Goal: Feedback & Contribution: Contribute content

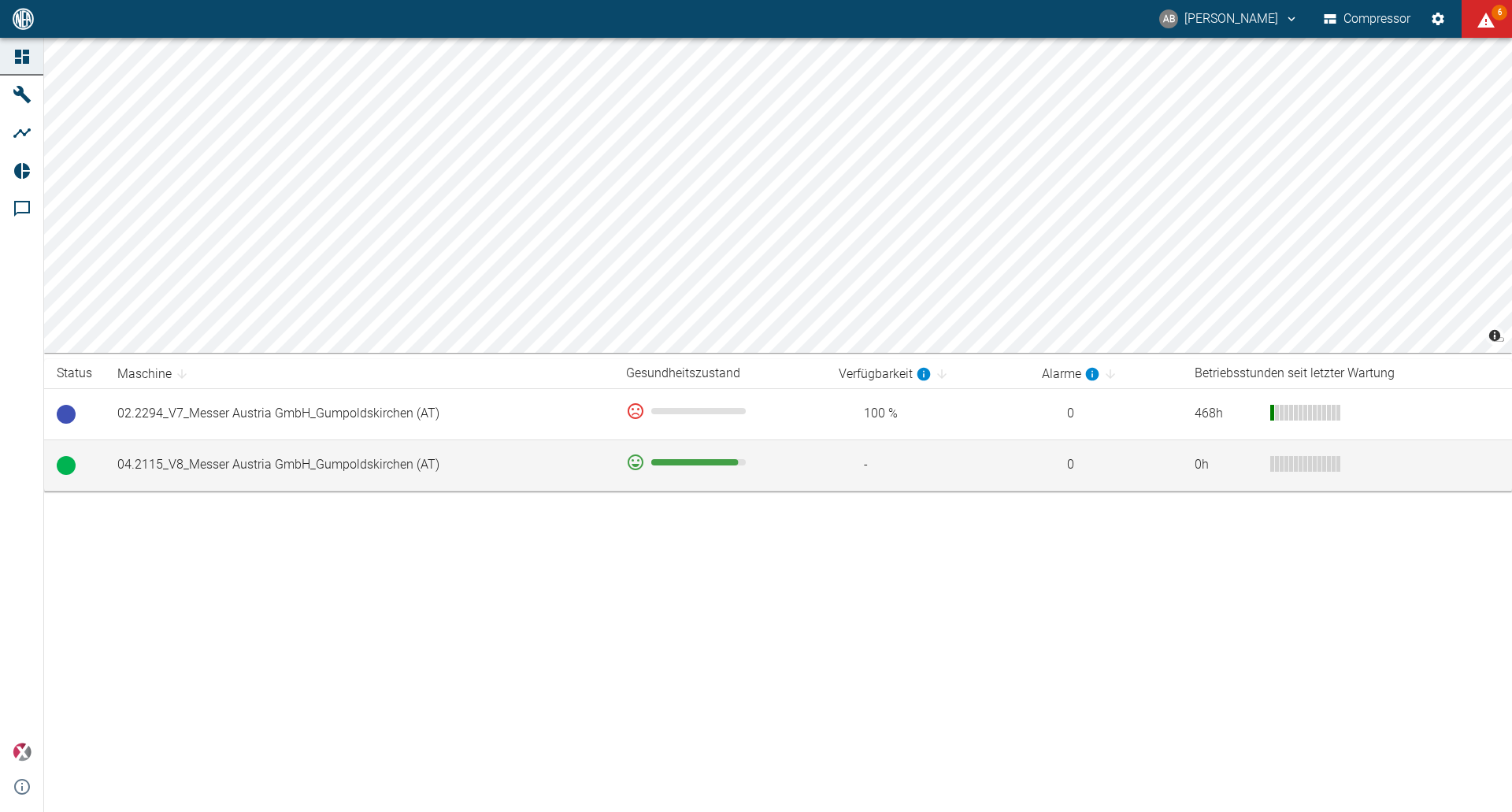
click at [264, 475] on td "04.2115_V8_Messer Austria GmbH_Gumpoldskirchen (AT)" at bounding box center [359, 465] width 509 height 51
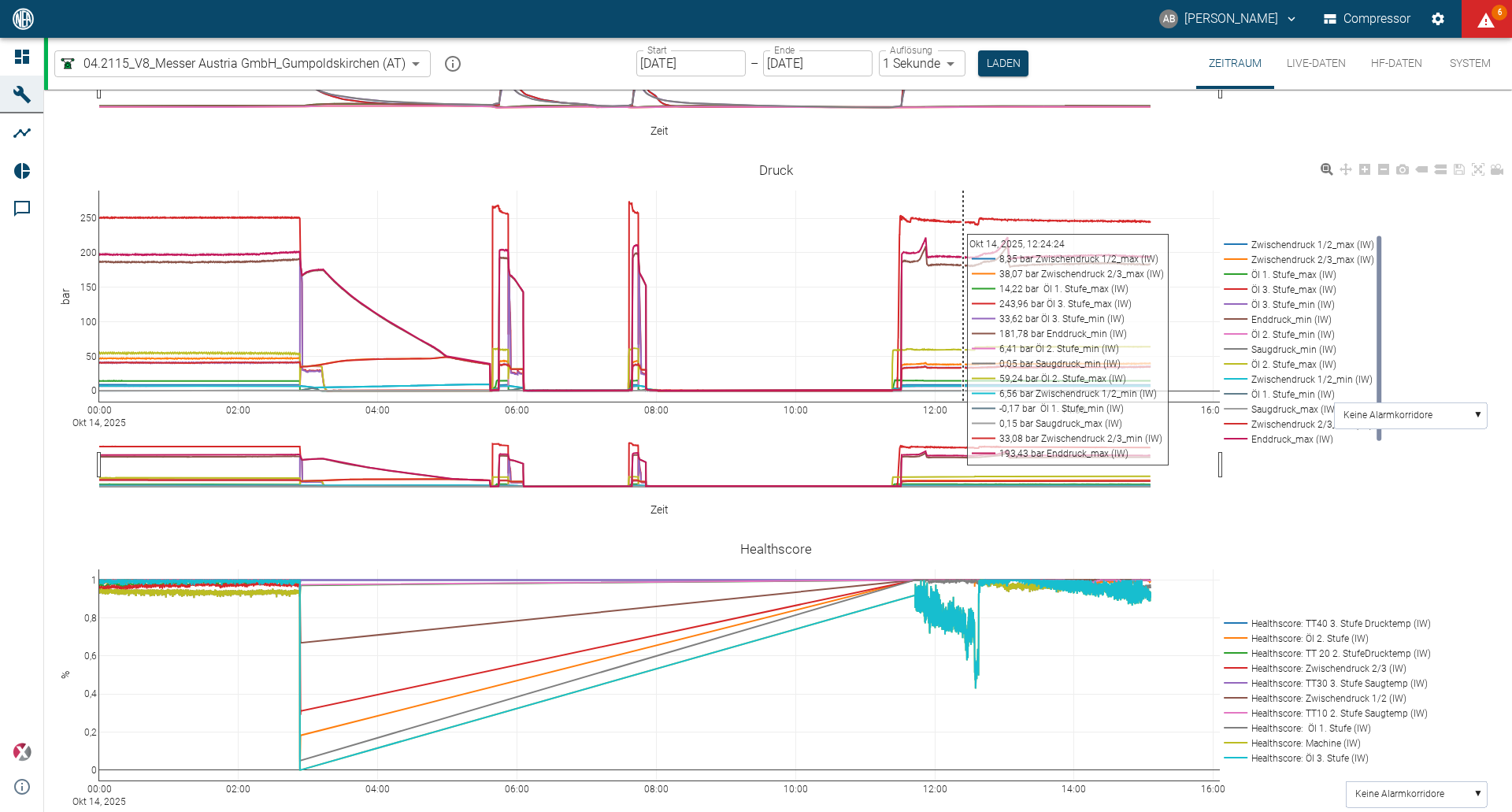
scroll to position [394, 0]
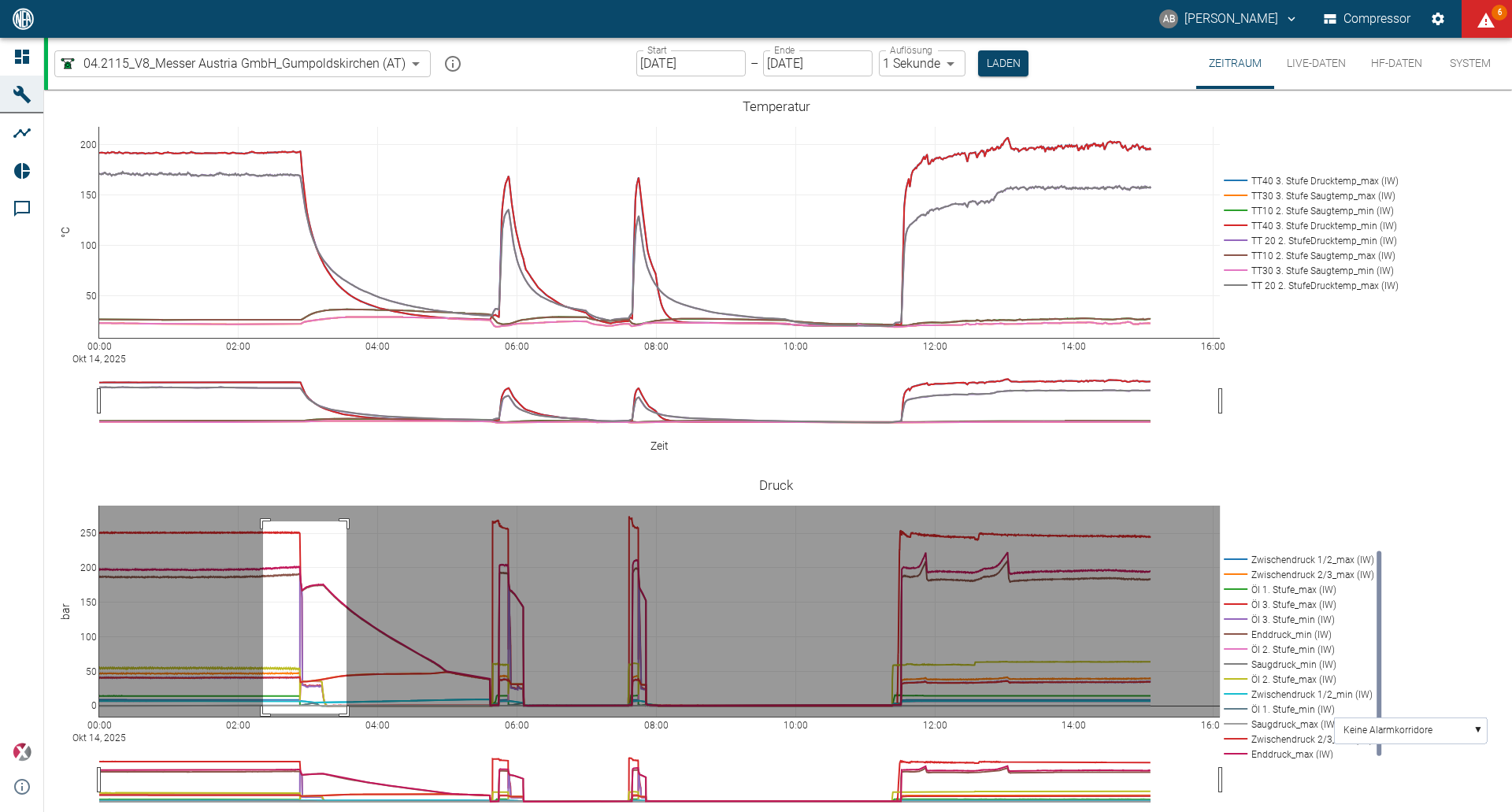
drag, startPoint x: 263, startPoint y: 496, endPoint x: 347, endPoint y: 688, distance: 209.6
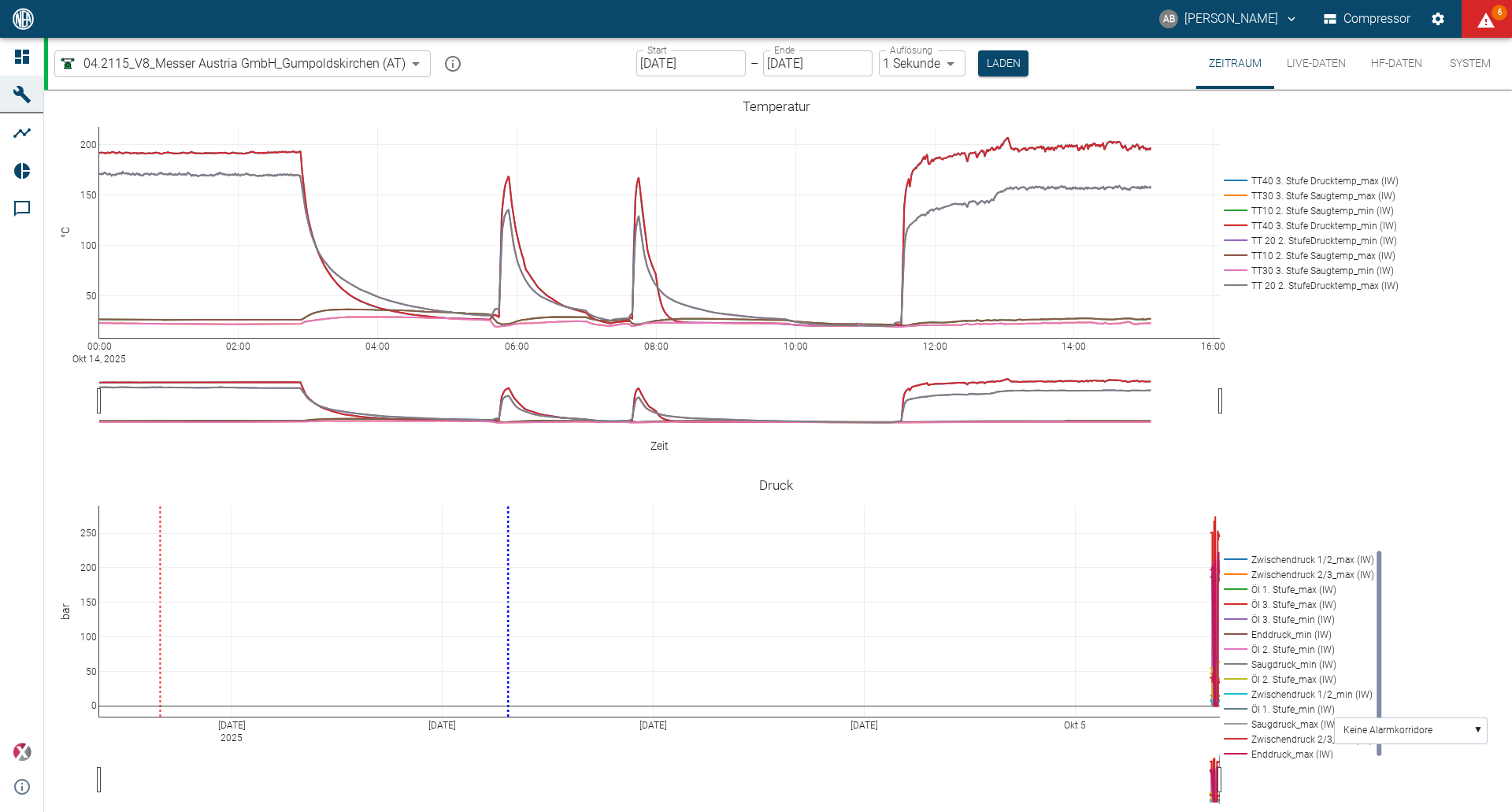
click at [709, 60] on input "[DATE]" at bounding box center [691, 63] width 109 height 26
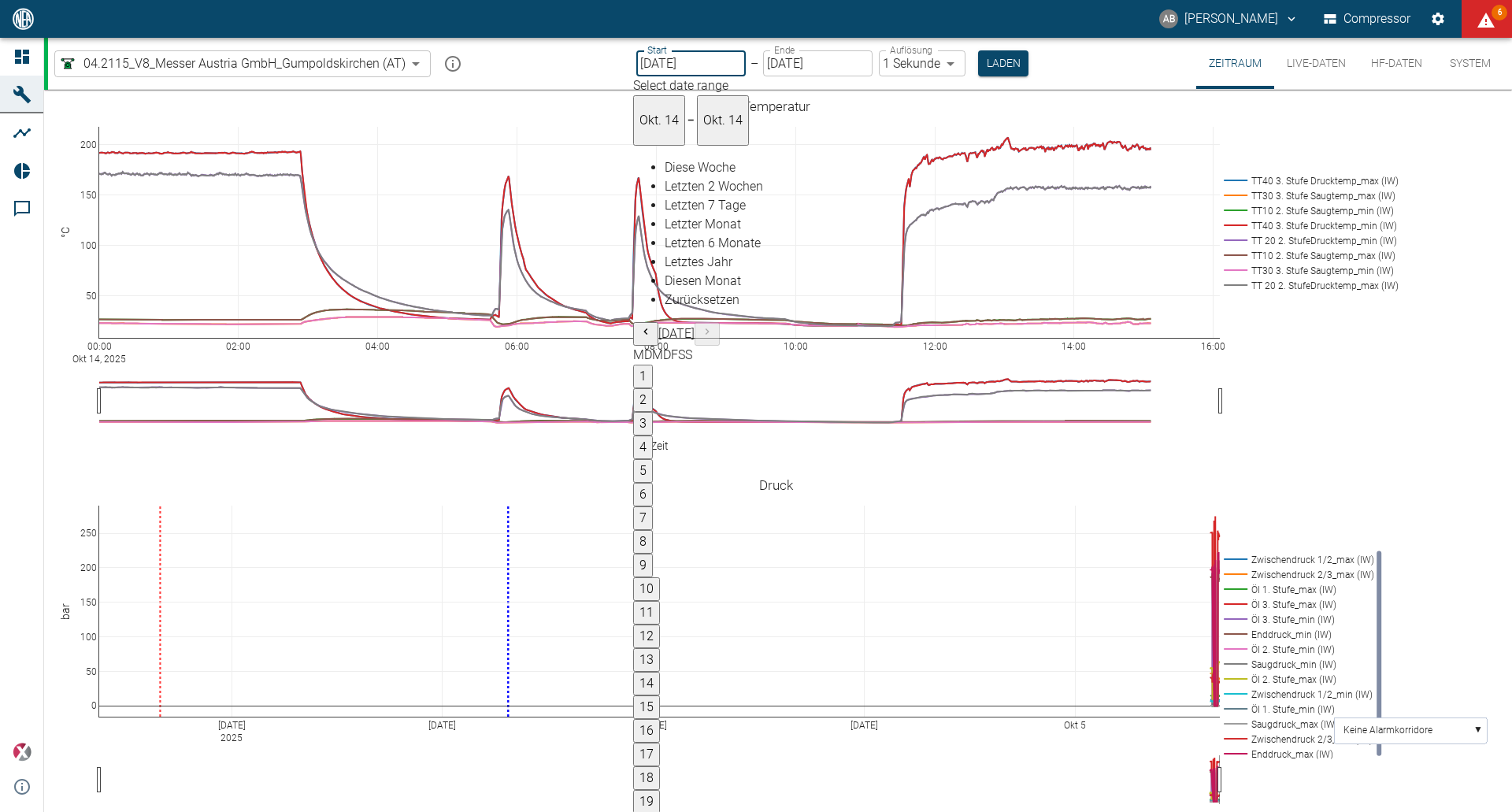
type input "[DATE]"
type input "2min"
type input "[DATE]"
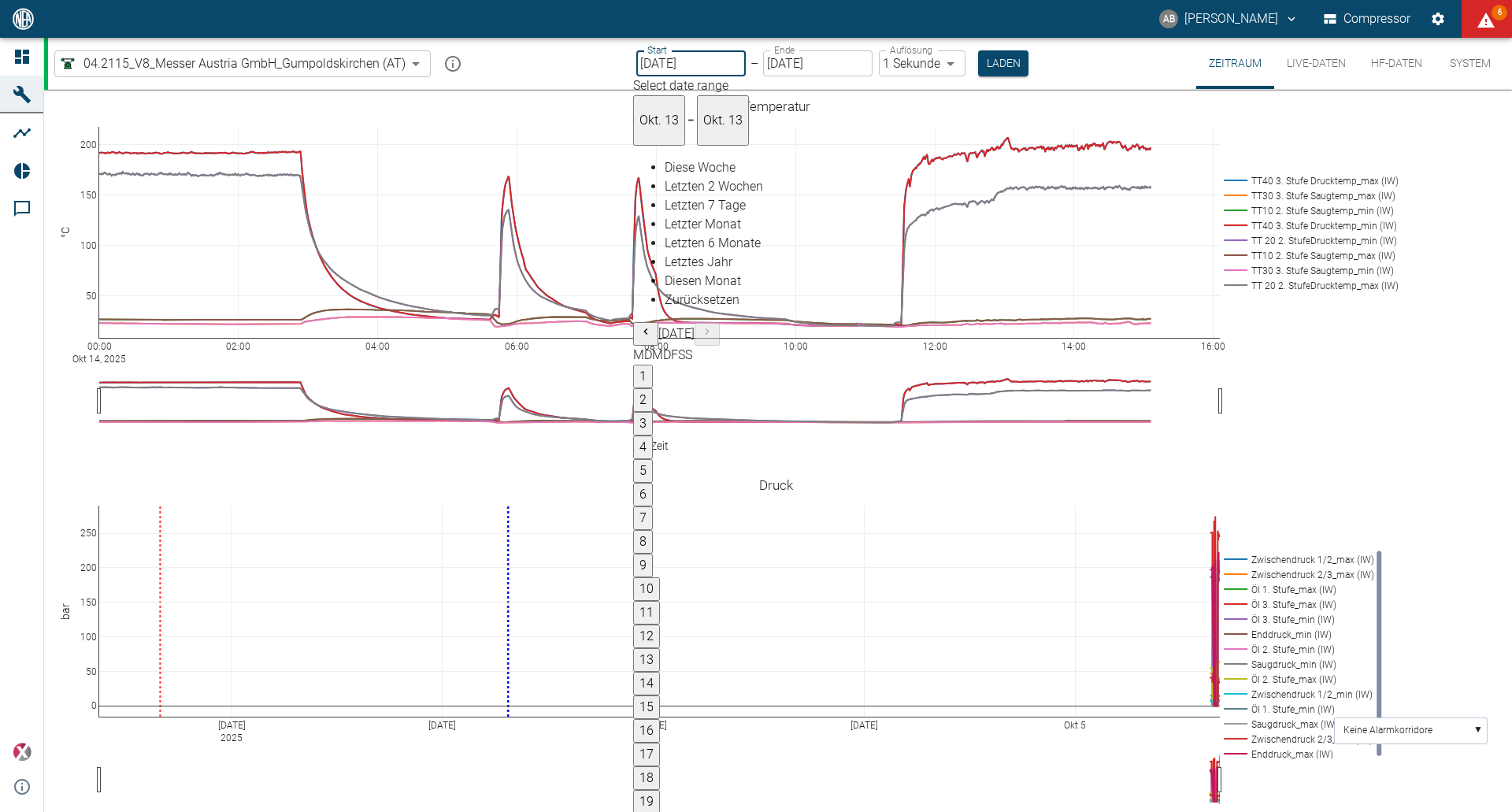
type input "1sec"
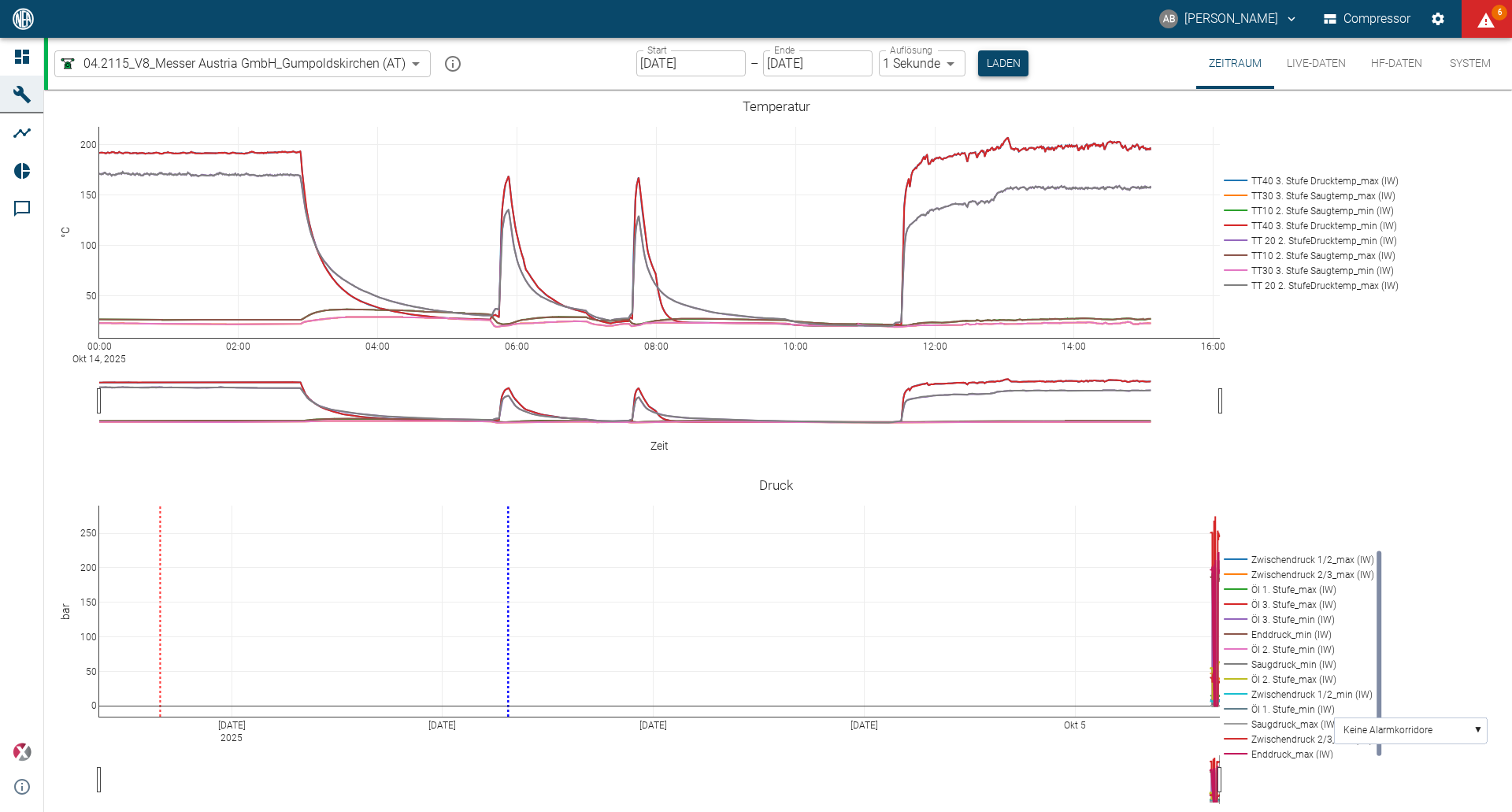
click at [1004, 55] on button "Laden" at bounding box center [1003, 63] width 50 height 26
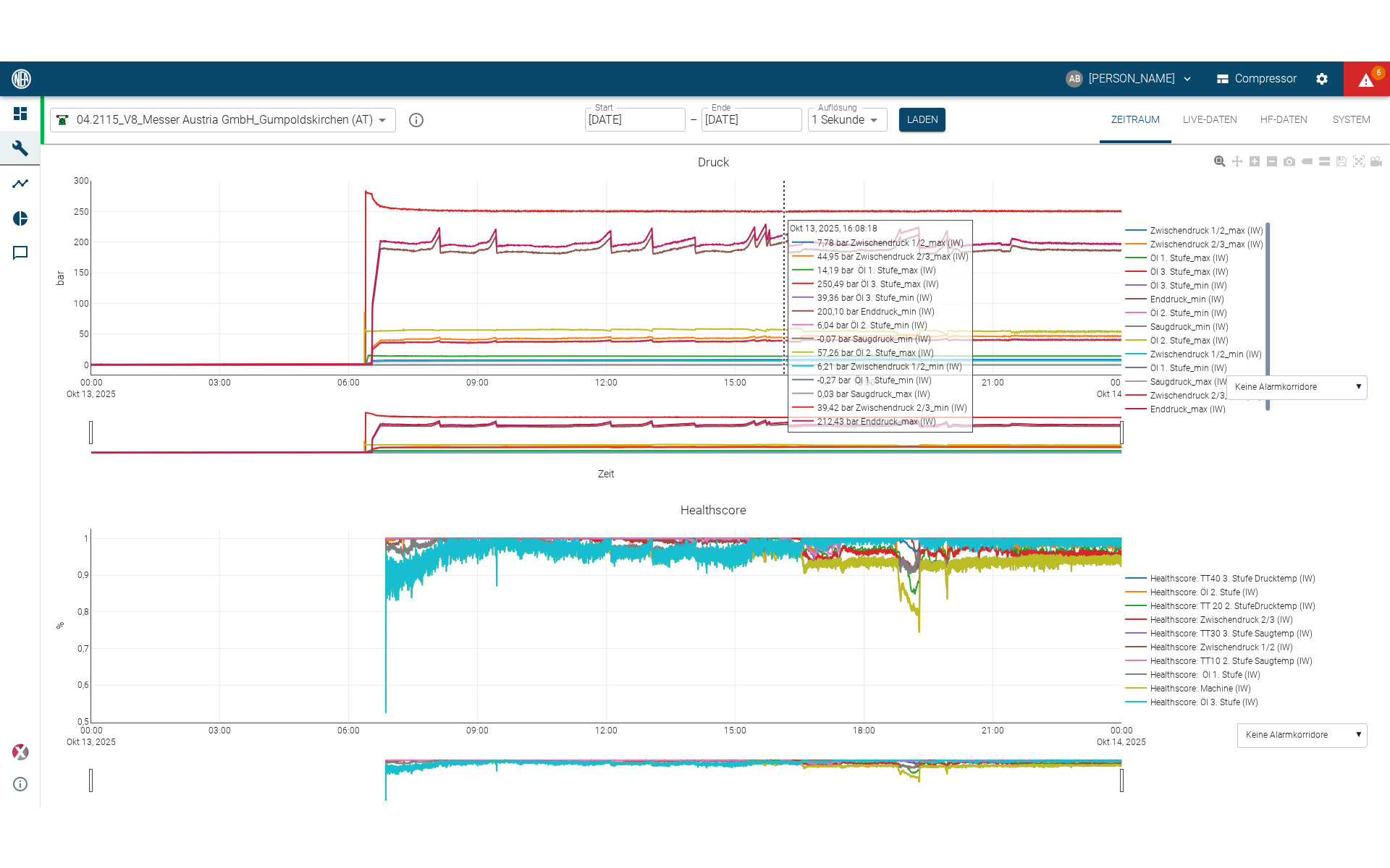
scroll to position [562, 0]
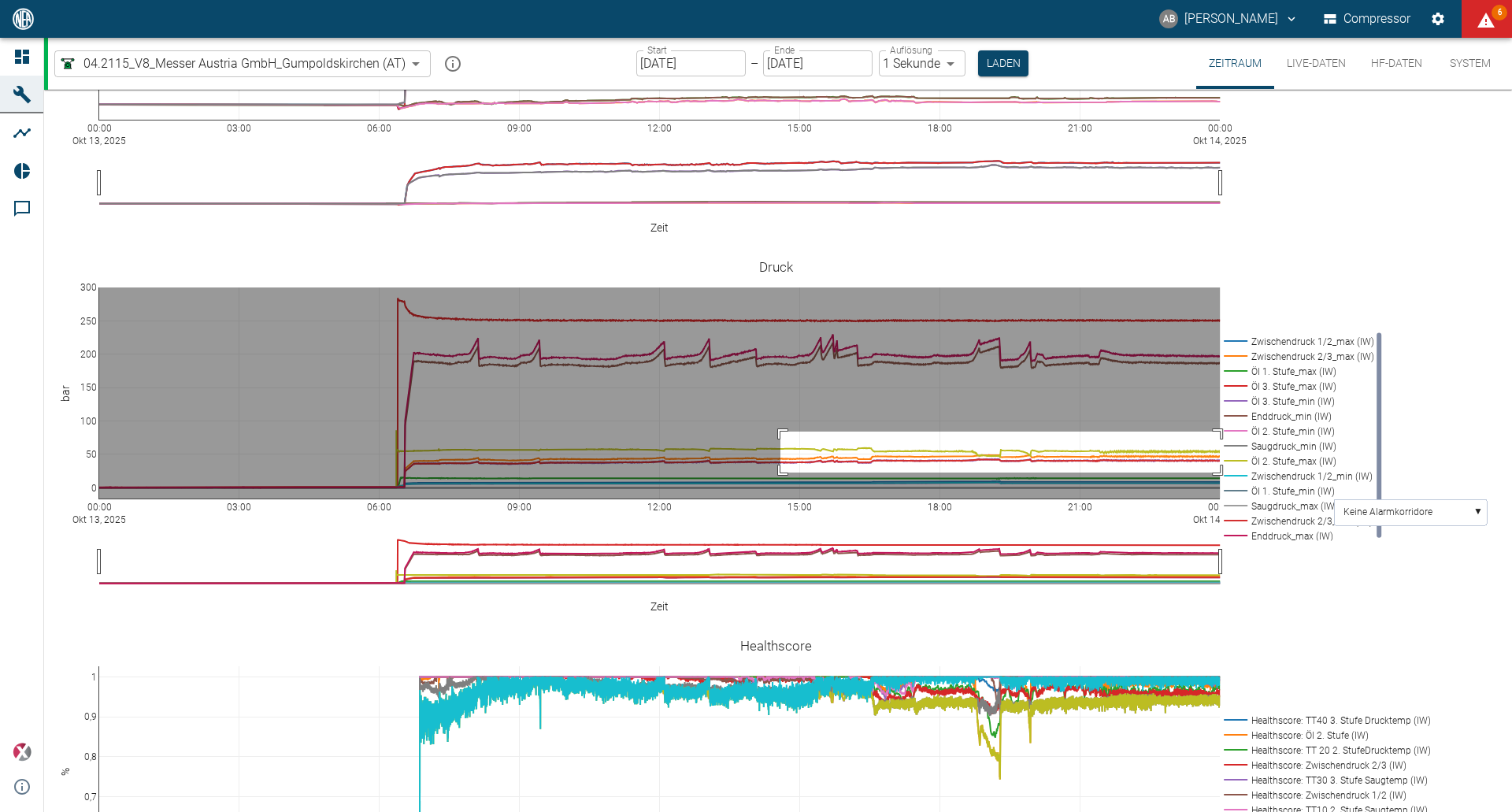
drag, startPoint x: 780, startPoint y: 406, endPoint x: 1222, endPoint y: 447, distance: 443.9
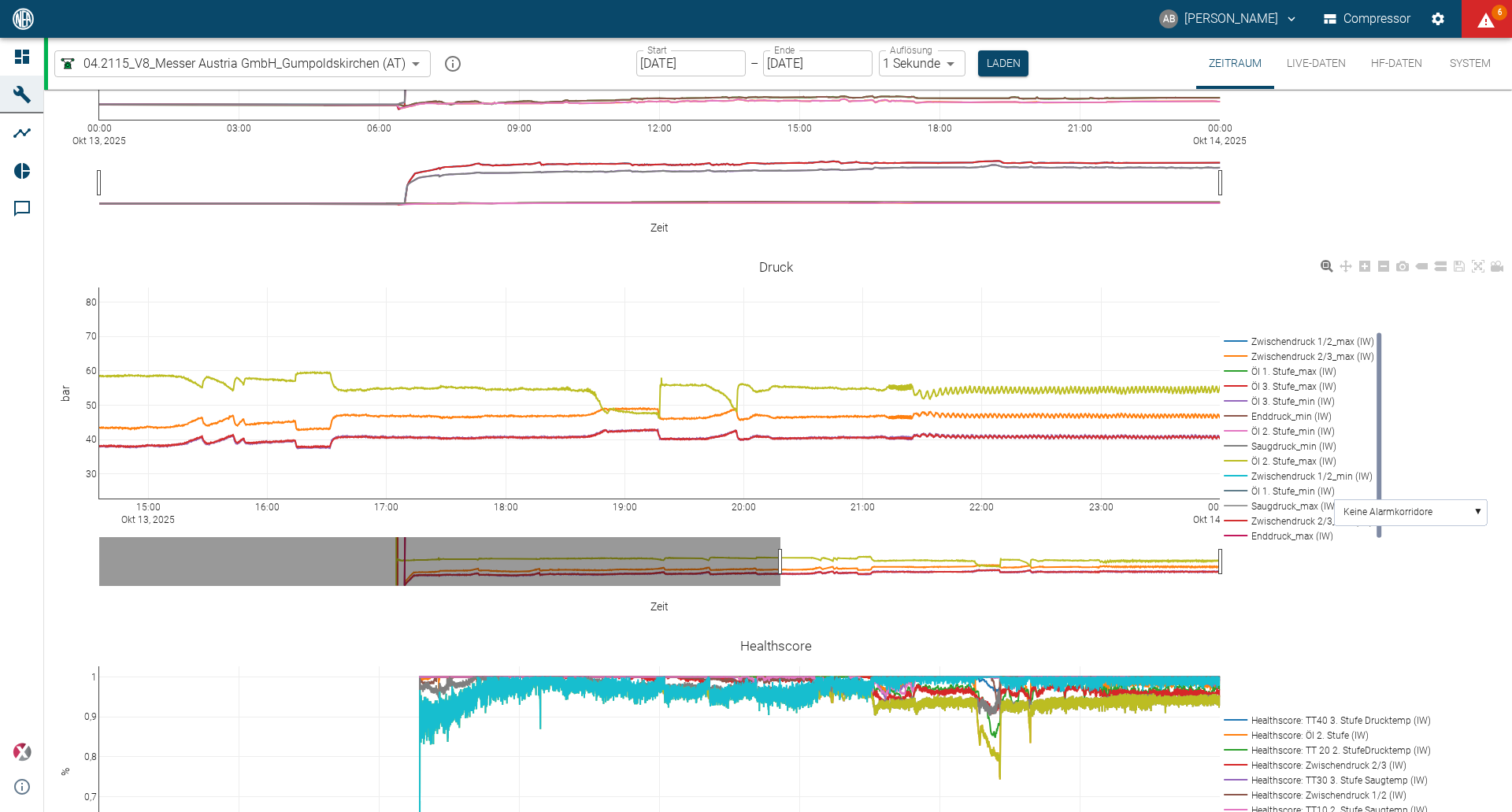
click at [1491, 260] on icon at bounding box center [1497, 266] width 13 height 13
drag, startPoint x: 1338, startPoint y: 237, endPoint x: 1312, endPoint y: 198, distance: 46.9
click at [1302, 198] on div "00:00 Okt 13, 2025 03:00 06:00 09:00 12:00 15:00 18:00 21:00 00:00 Okt 14, 2025…" at bounding box center [776, 55] width 1463 height 354
click at [1494, 261] on icon at bounding box center [1497, 266] width 13 height 11
click at [713, 66] on input "[DATE]" at bounding box center [691, 63] width 109 height 26
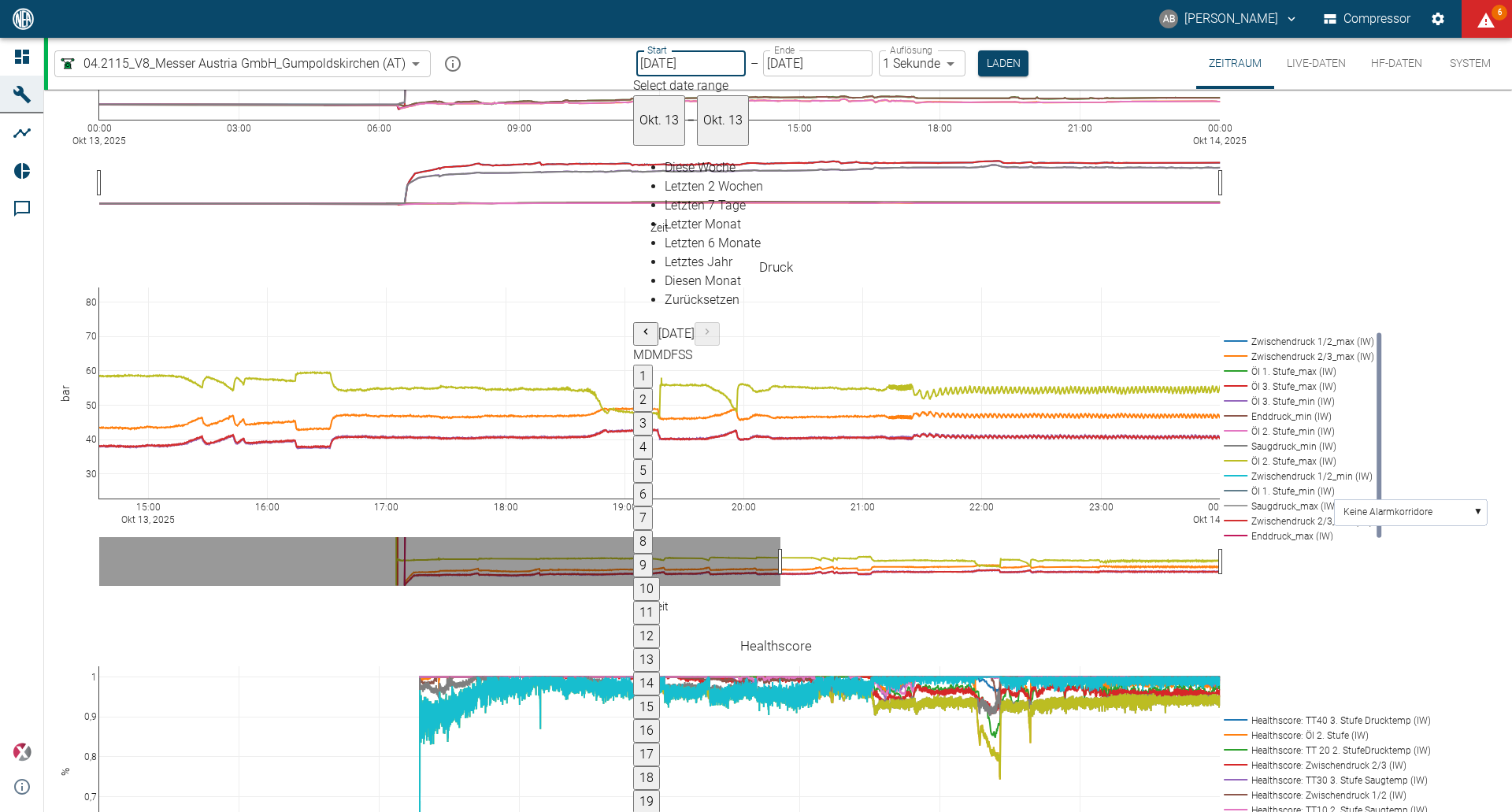
type input "[DATE]"
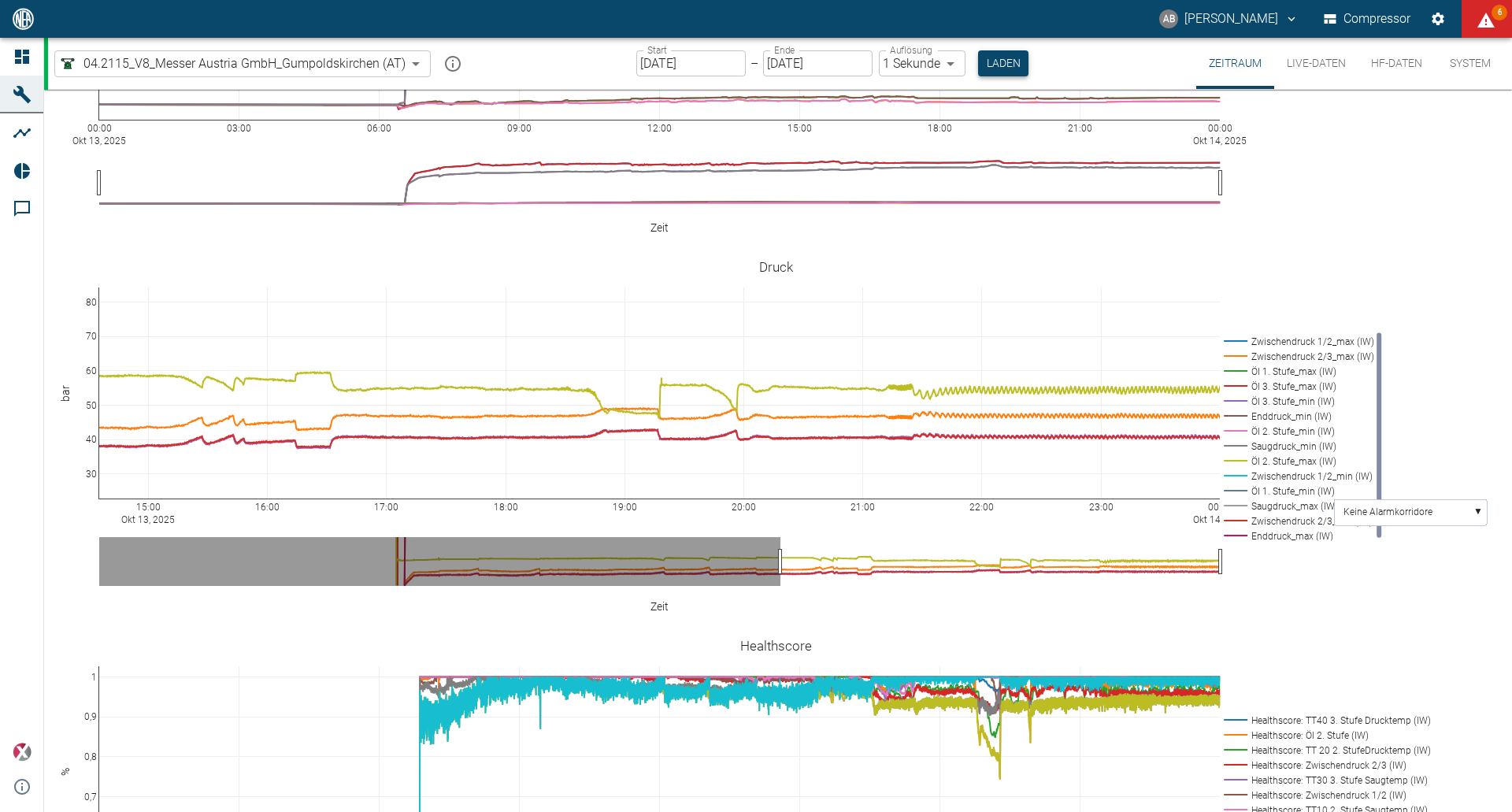
click at [1015, 64] on button "Laden" at bounding box center [1003, 63] width 50 height 26
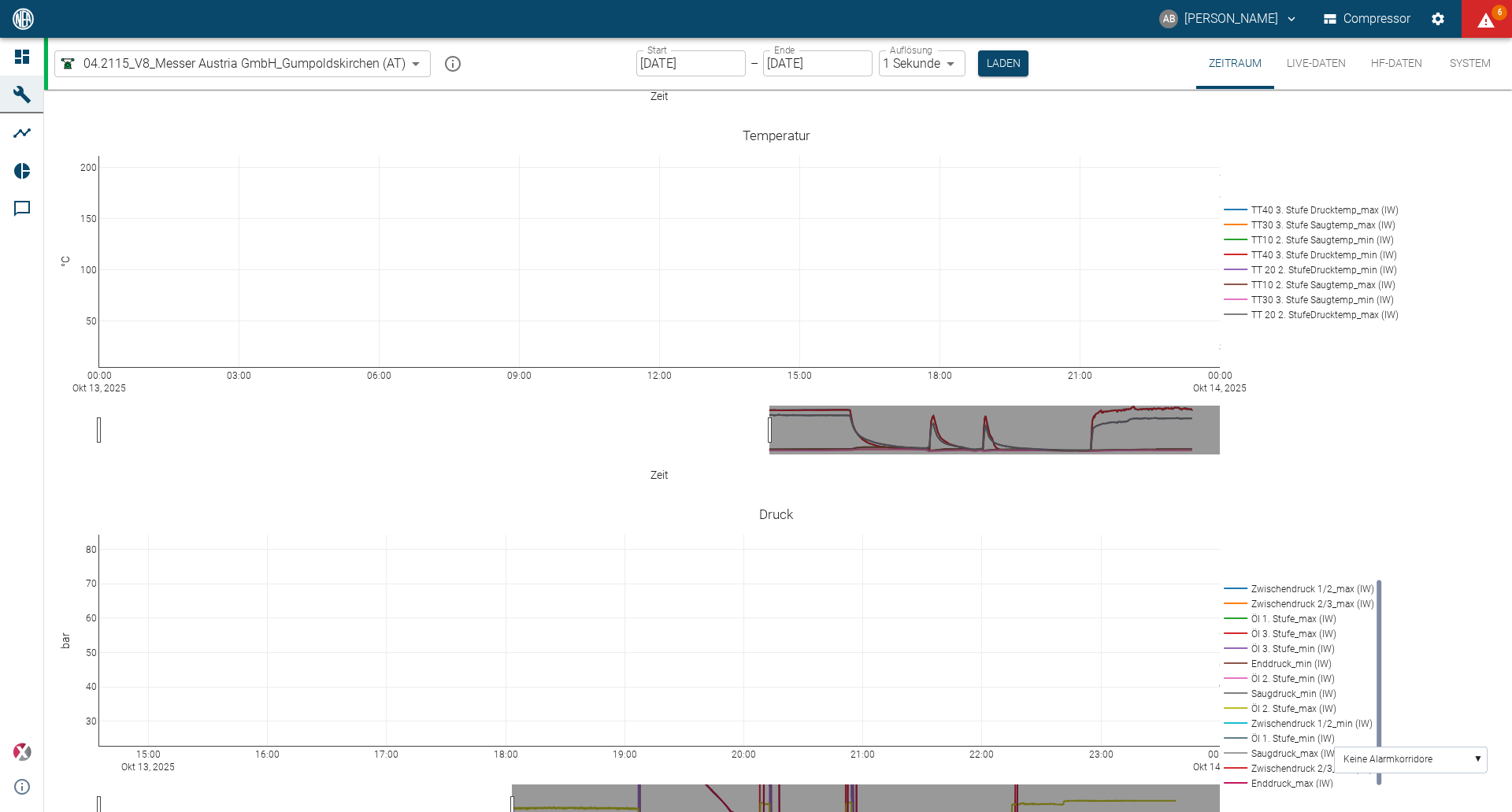
scroll to position [297, 0]
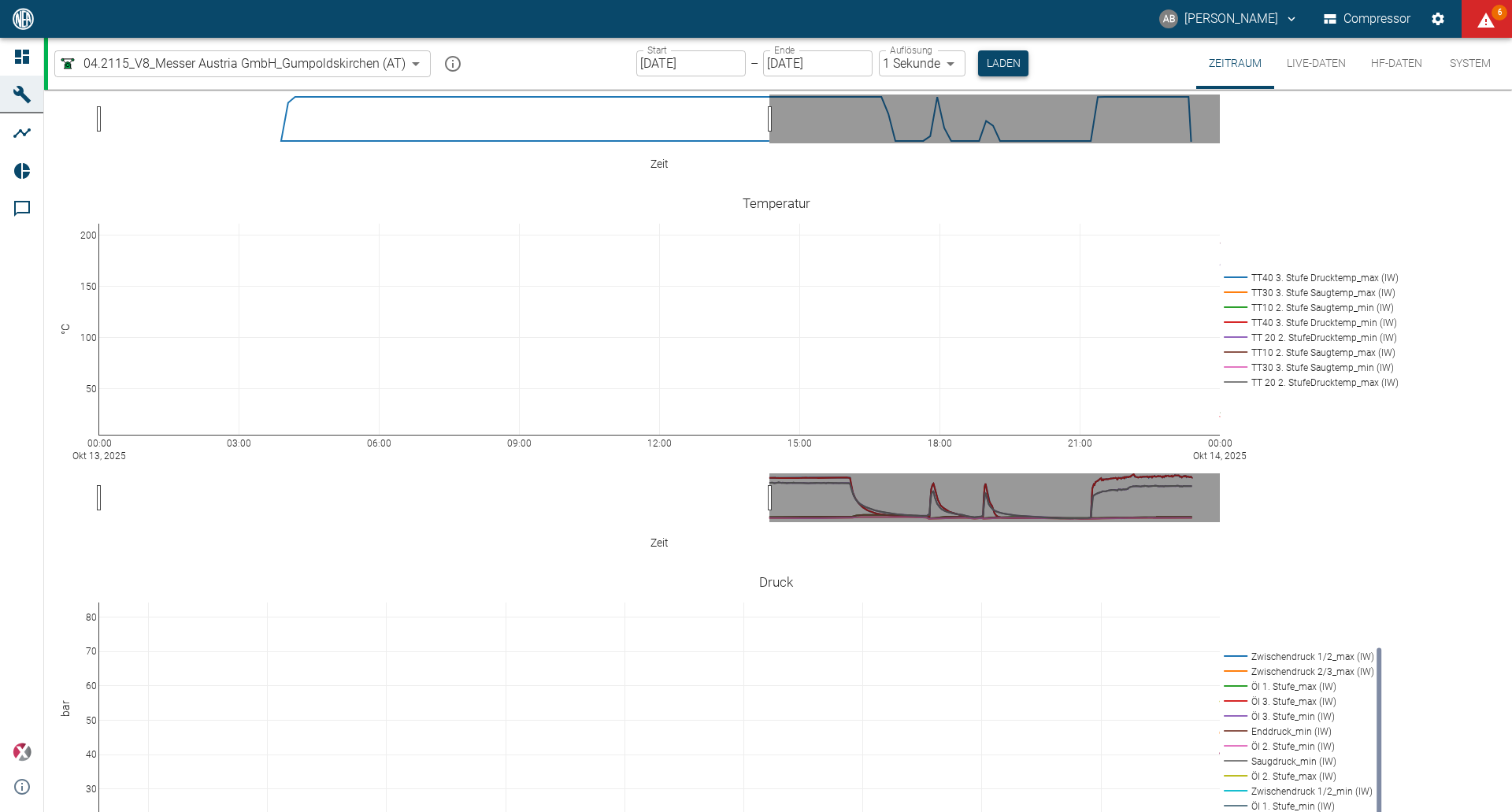
click at [1003, 65] on button "Laden" at bounding box center [1003, 63] width 50 height 26
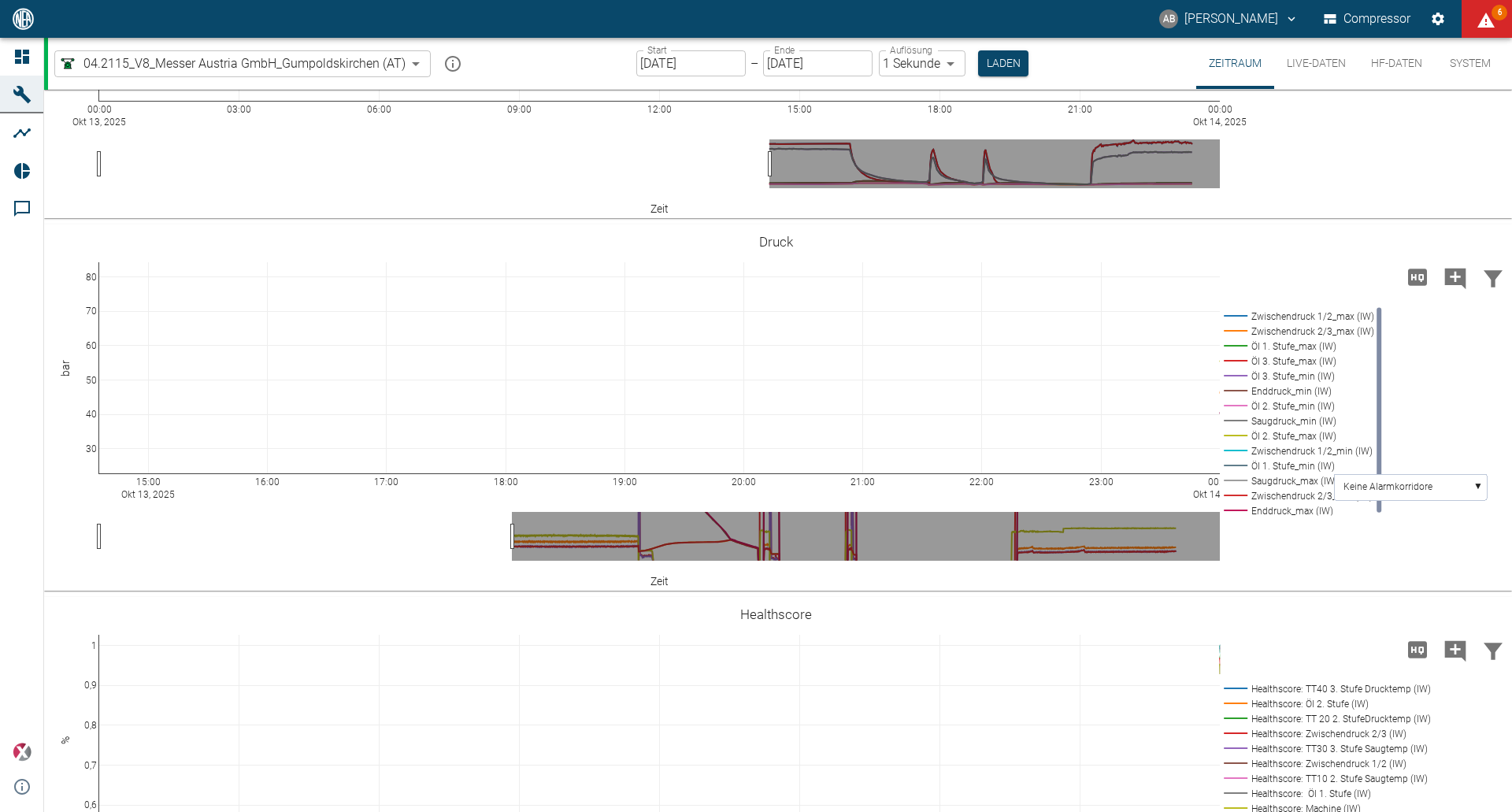
scroll to position [769, 0]
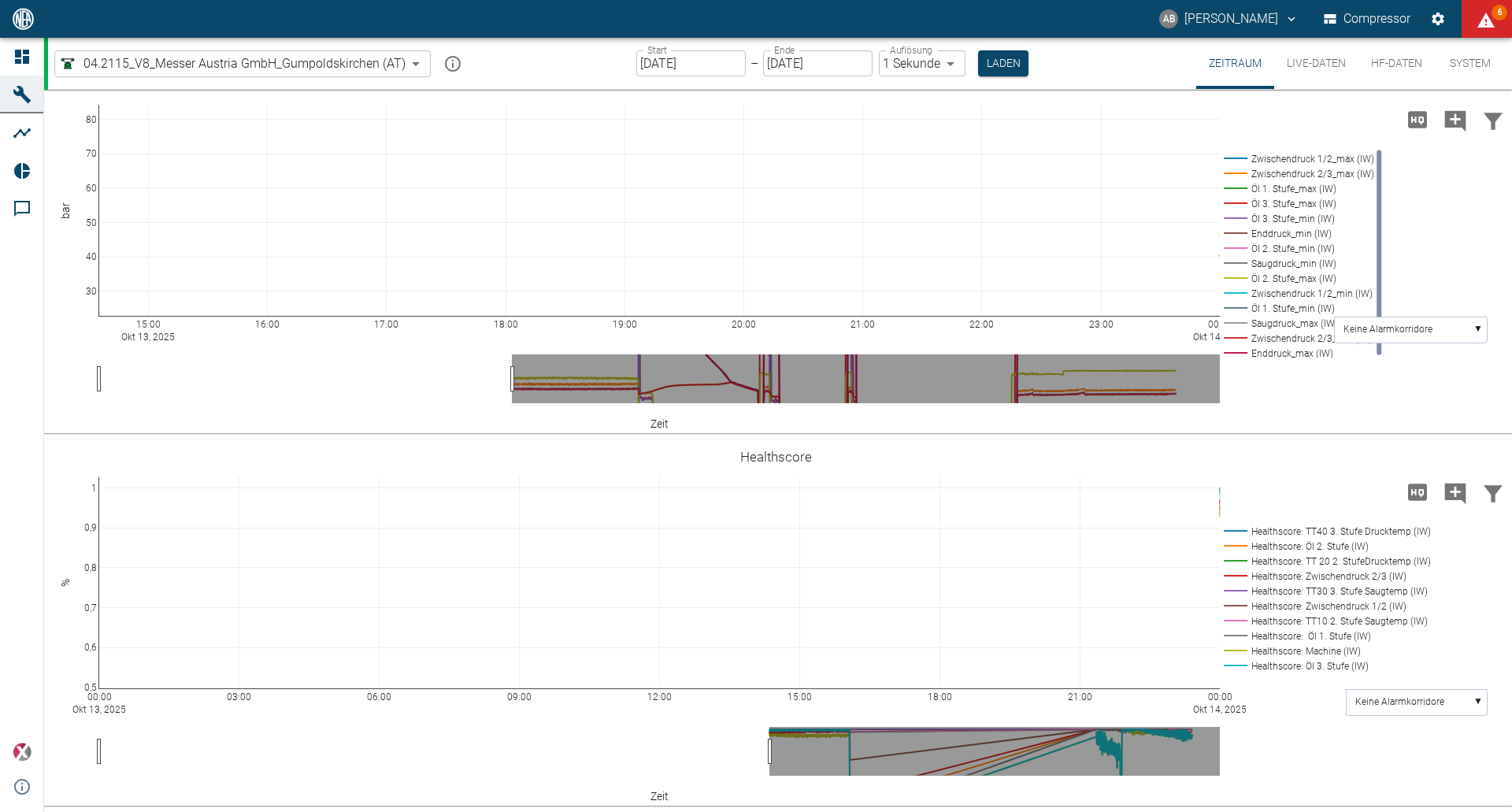
drag, startPoint x: 543, startPoint y: 370, endPoint x: 503, endPoint y: 375, distance: 40.3
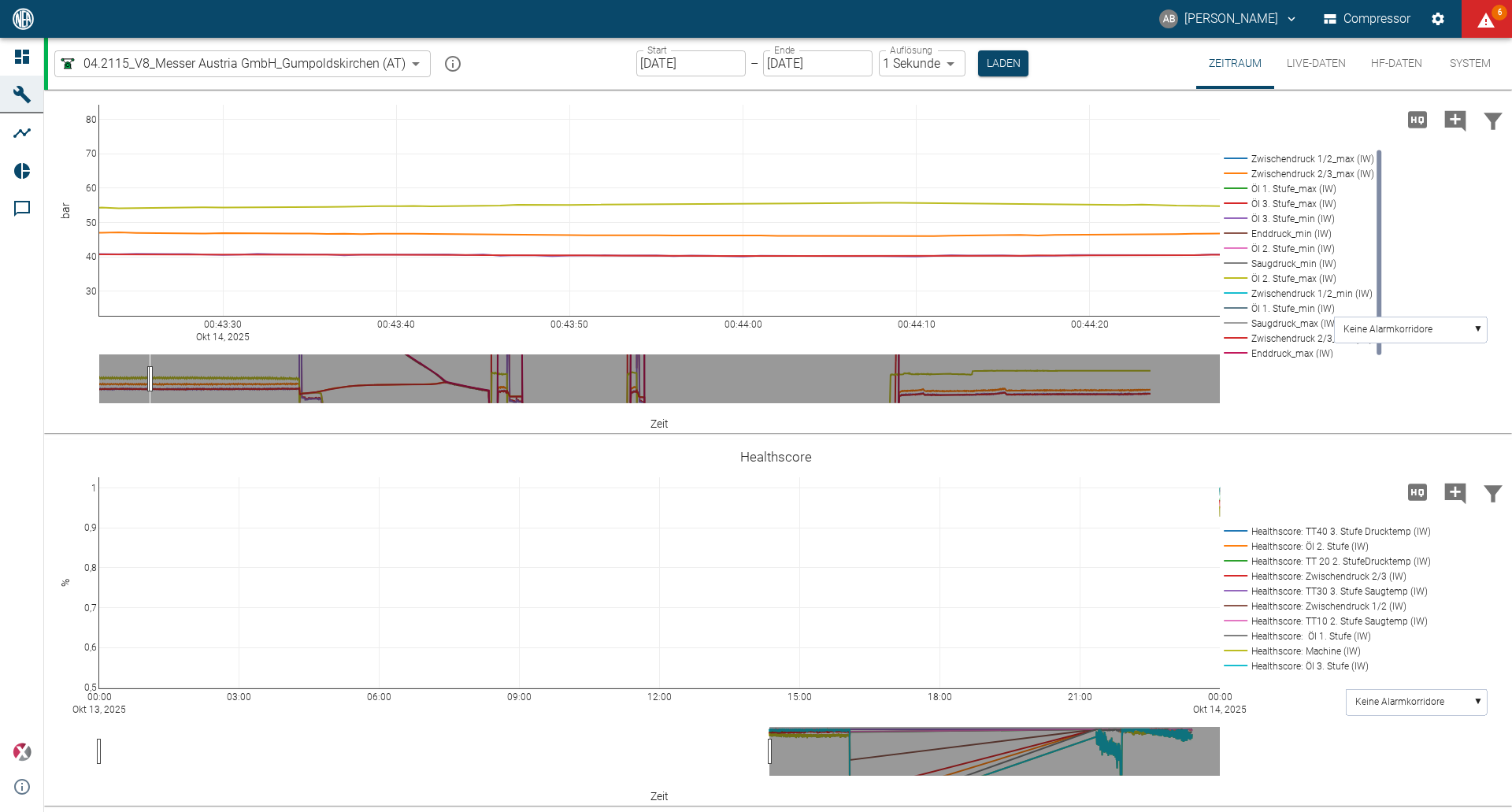
scroll to position [454, 0]
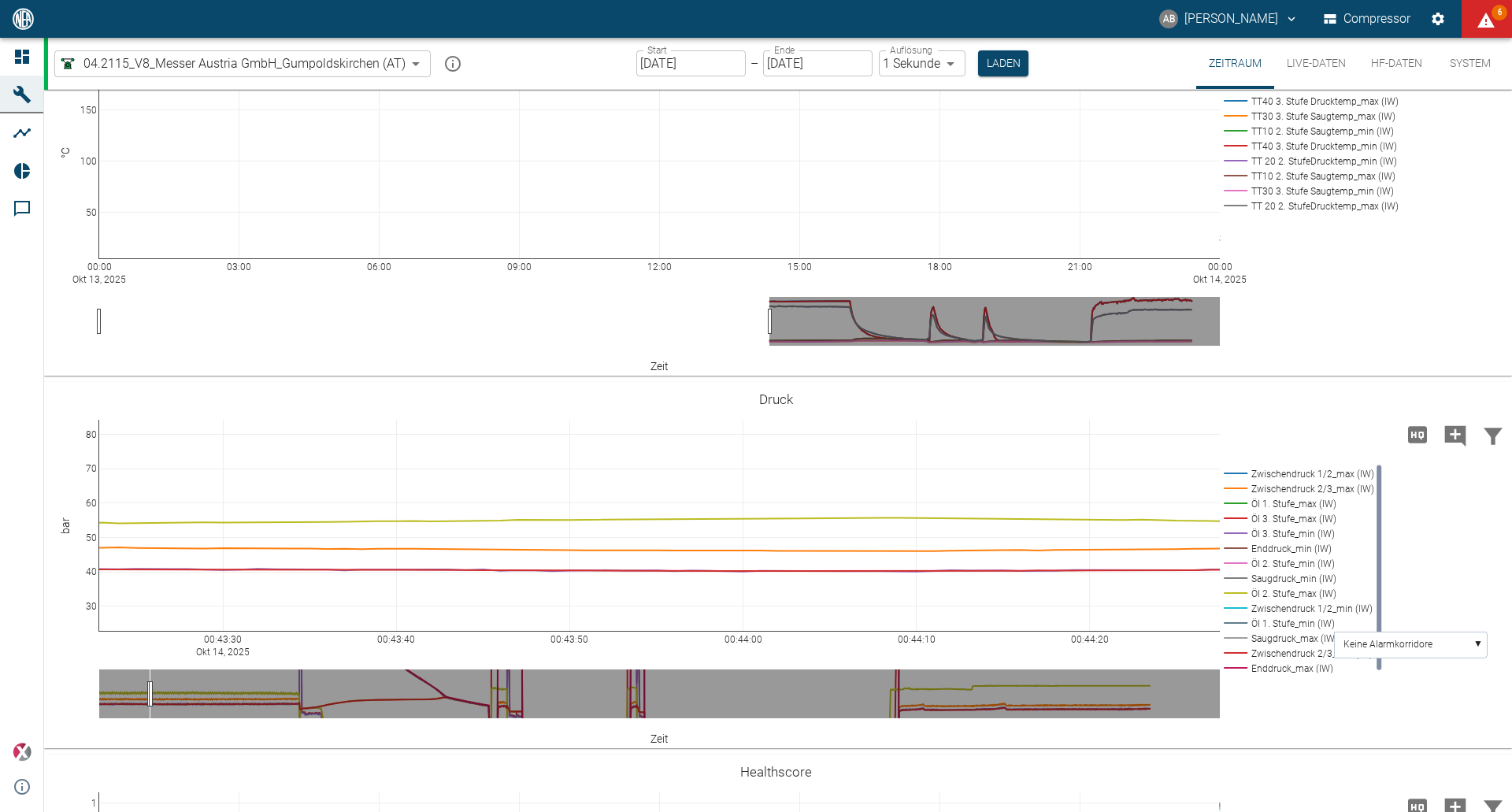
click at [468, 386] on div "00:43:30 [DATE] 00:43:40 00:43:50 00:44:00 00:44:10 00:44:20 30 40 50 60 70 80 …" at bounding box center [778, 565] width 1468 height 366
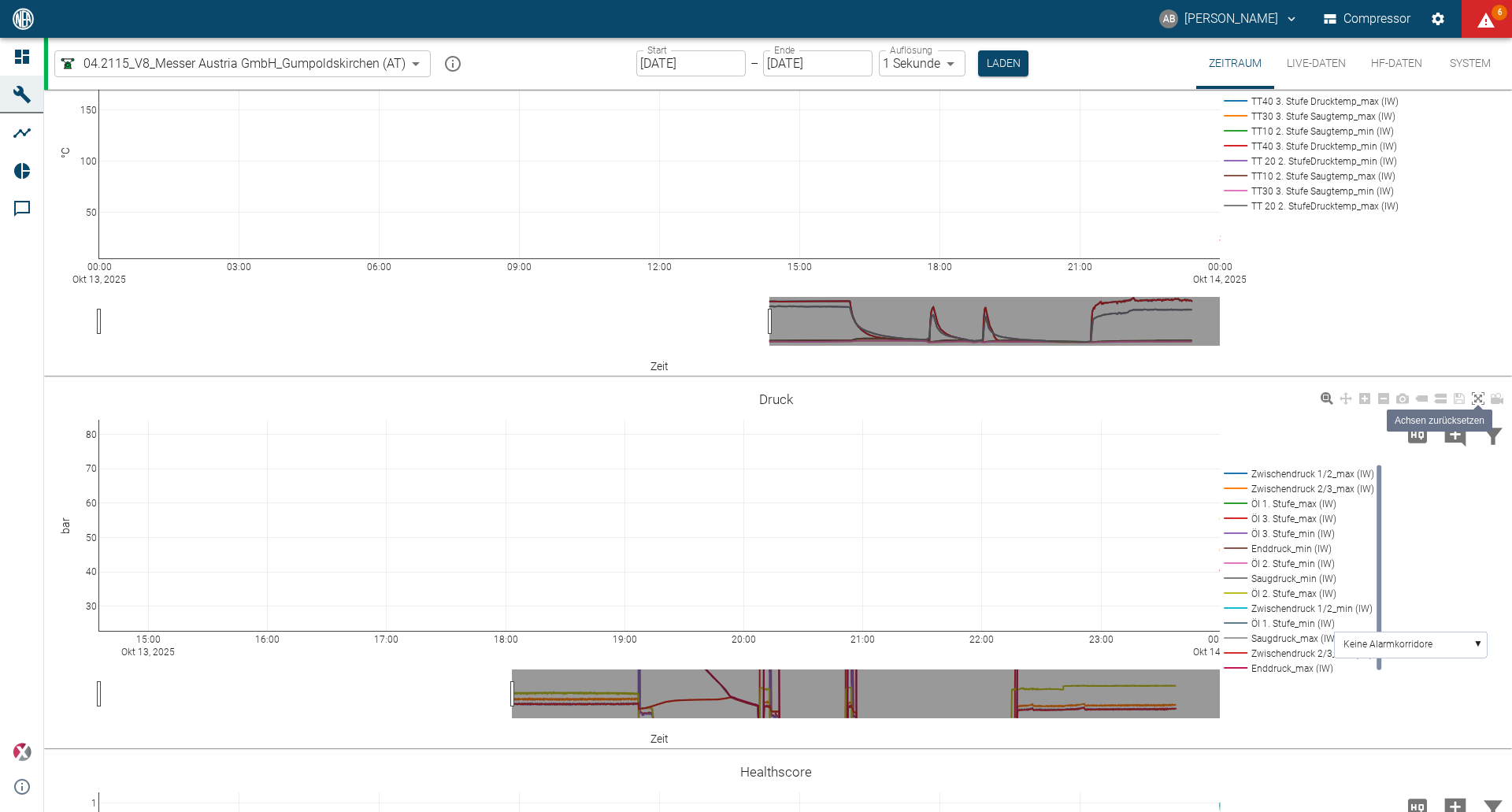
click at [1475, 397] on icon at bounding box center [1478, 398] width 13 height 13
click at [1477, 396] on icon at bounding box center [1478, 398] width 13 height 13
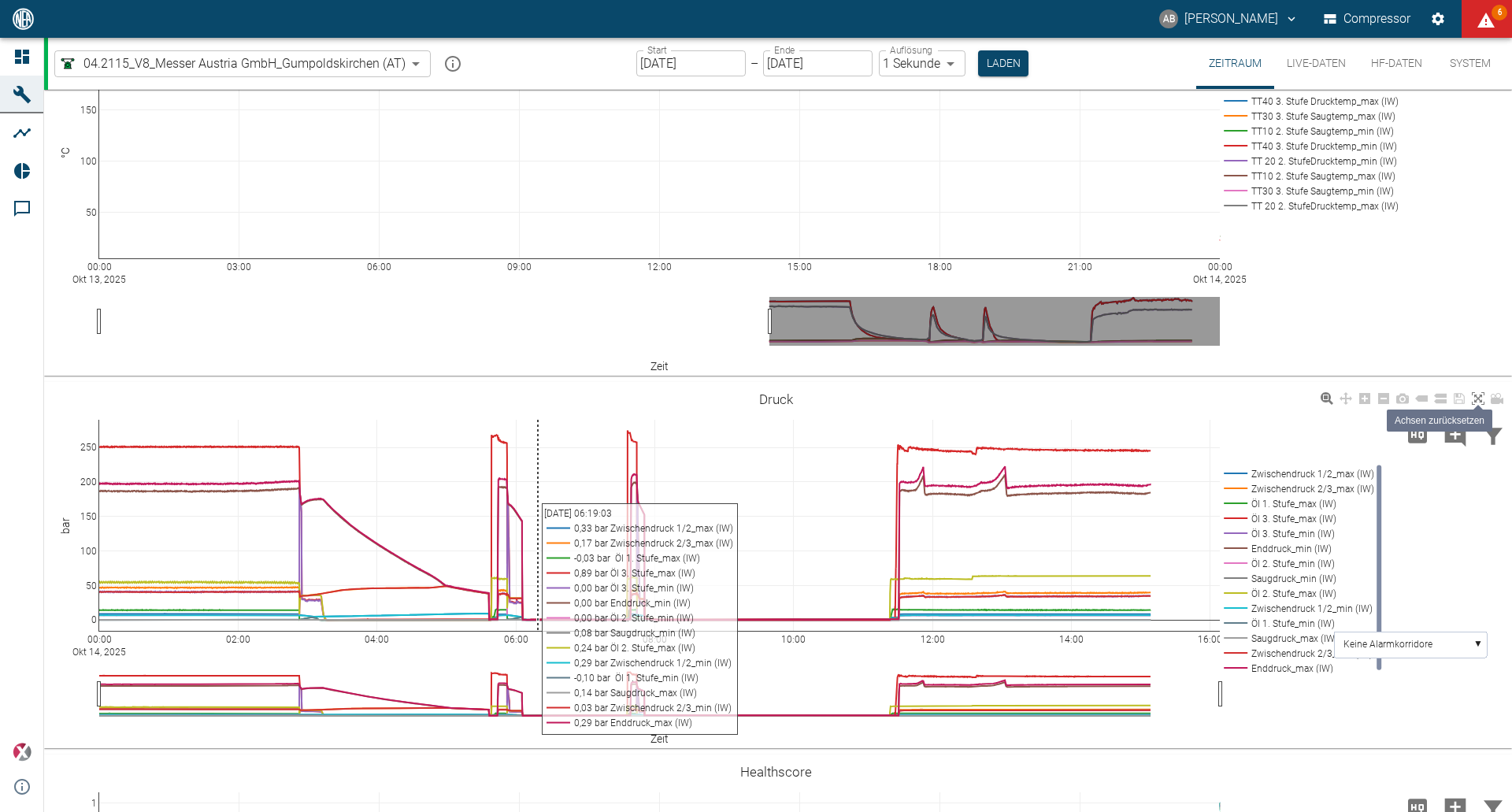
click at [1477, 396] on icon at bounding box center [1478, 398] width 13 height 13
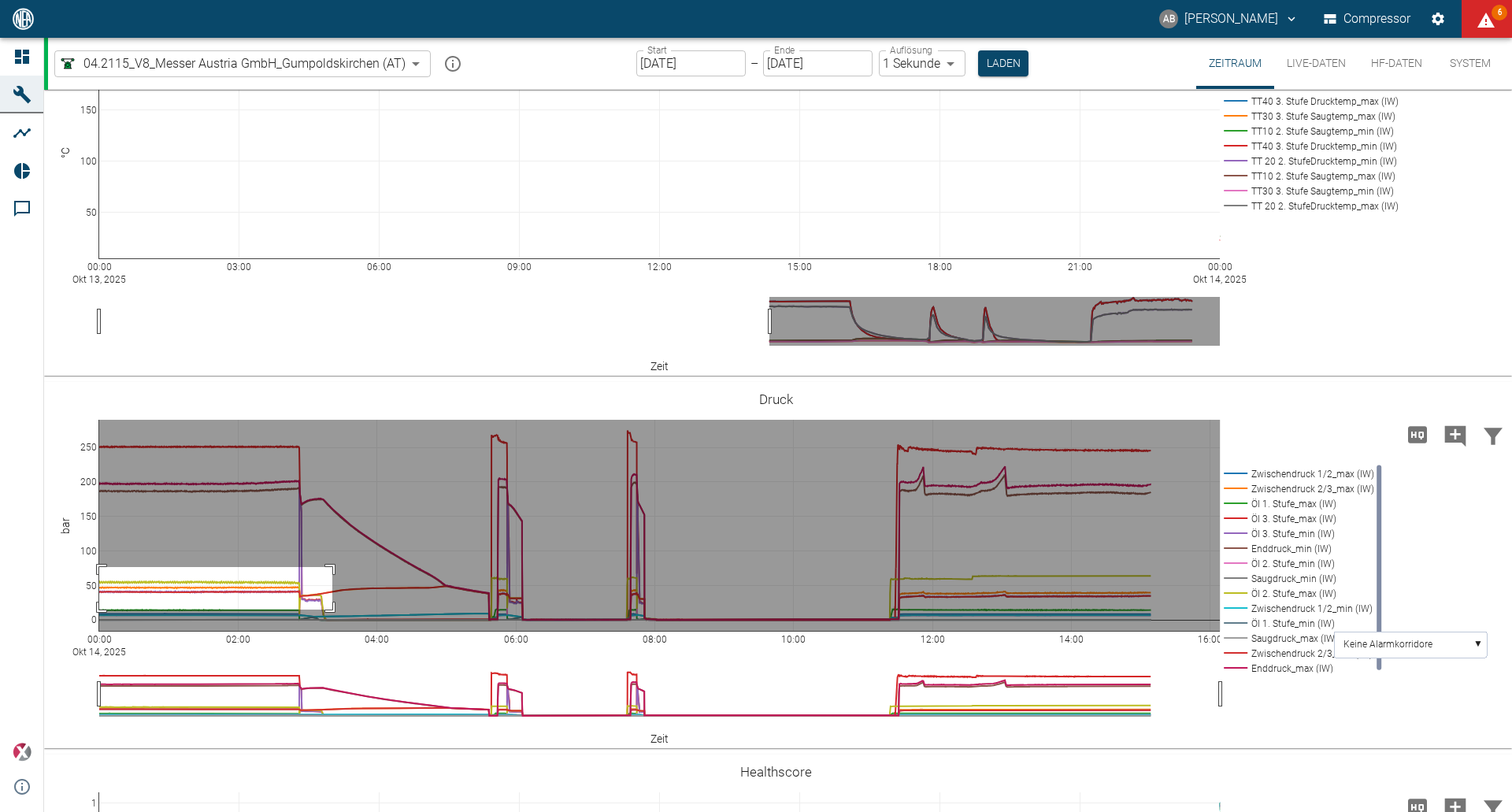
drag, startPoint x: 332, startPoint y: 567, endPoint x: 80, endPoint y: 609, distance: 255.5
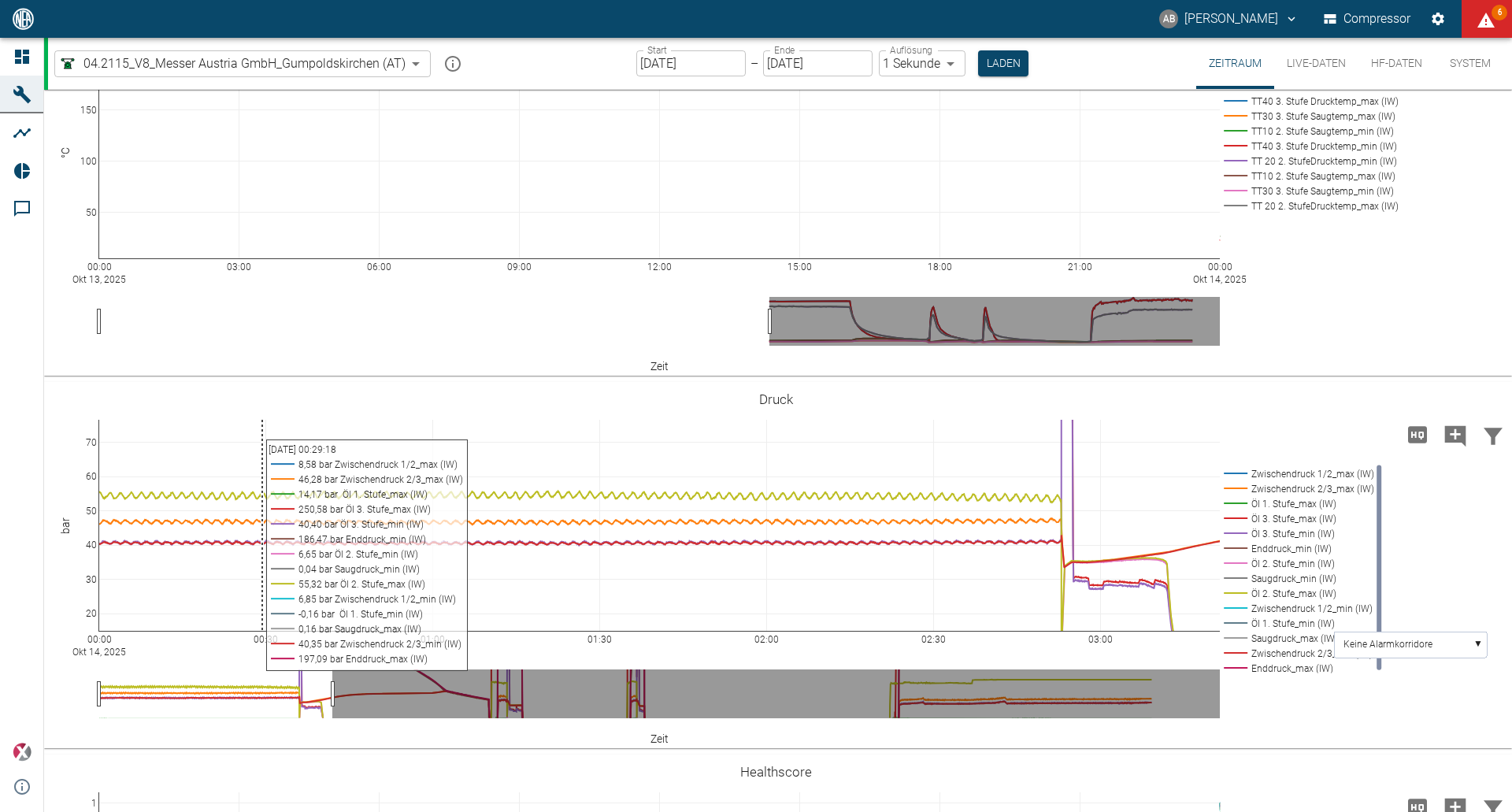
click at [677, 66] on input "[DATE]" at bounding box center [691, 63] width 109 height 26
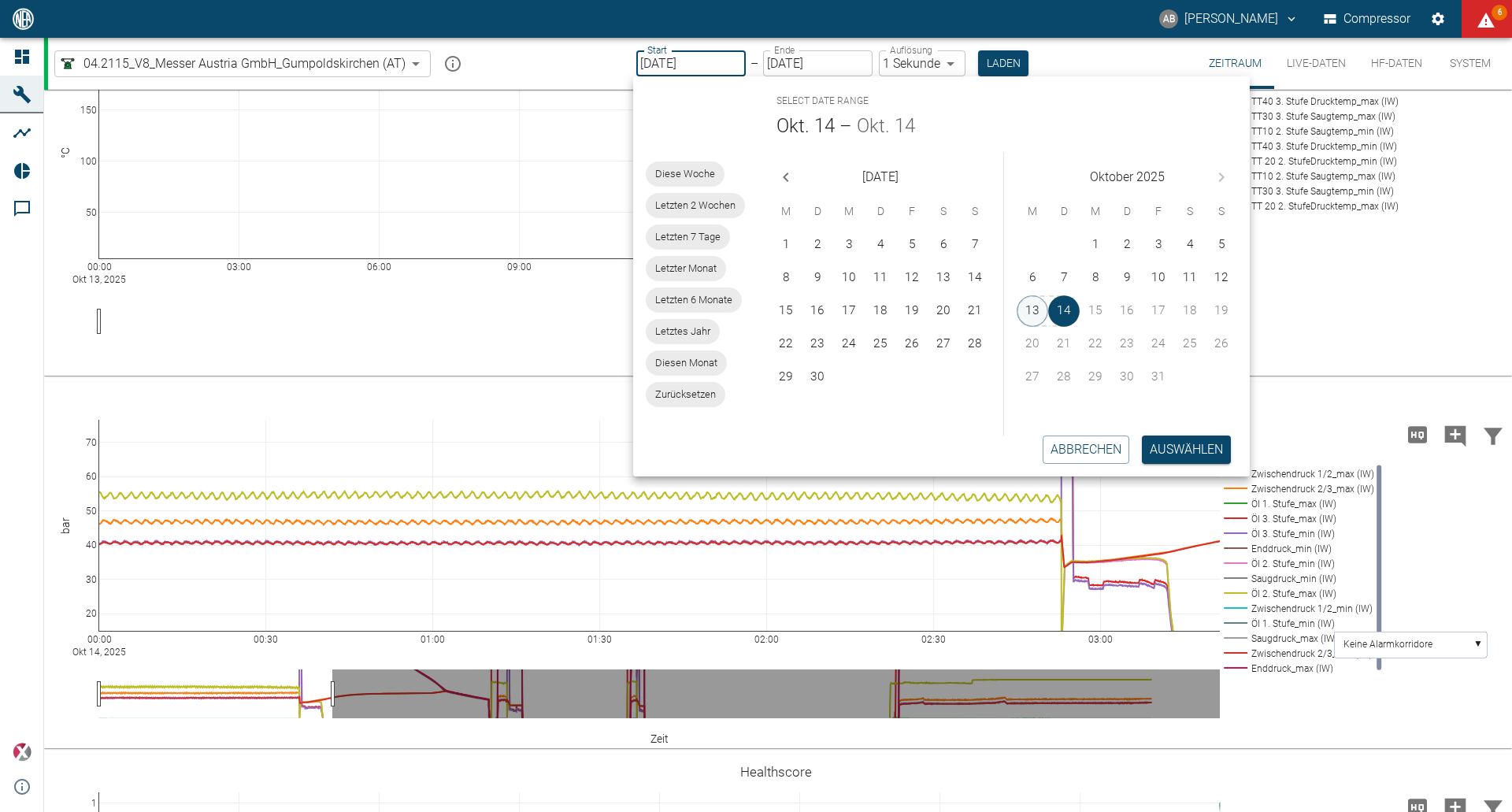
click at [1028, 310] on button "13" at bounding box center [1032, 311] width 32 height 32
type input "[DATE]"
click at [1178, 456] on button "Auswählen" at bounding box center [1186, 449] width 89 height 28
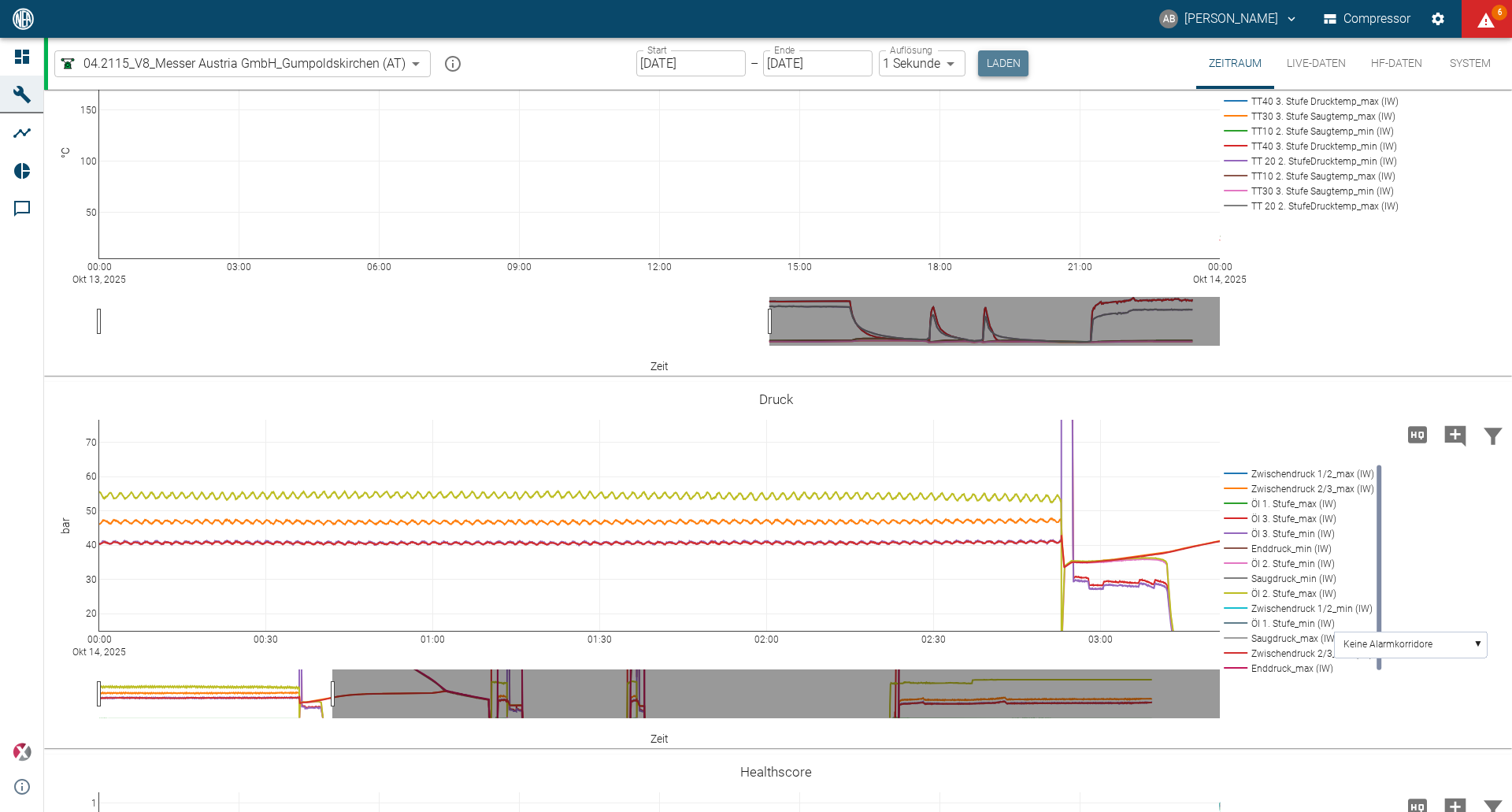
click at [978, 64] on button "Laden" at bounding box center [1003, 63] width 50 height 26
click at [998, 61] on button "Laden" at bounding box center [1003, 63] width 50 height 26
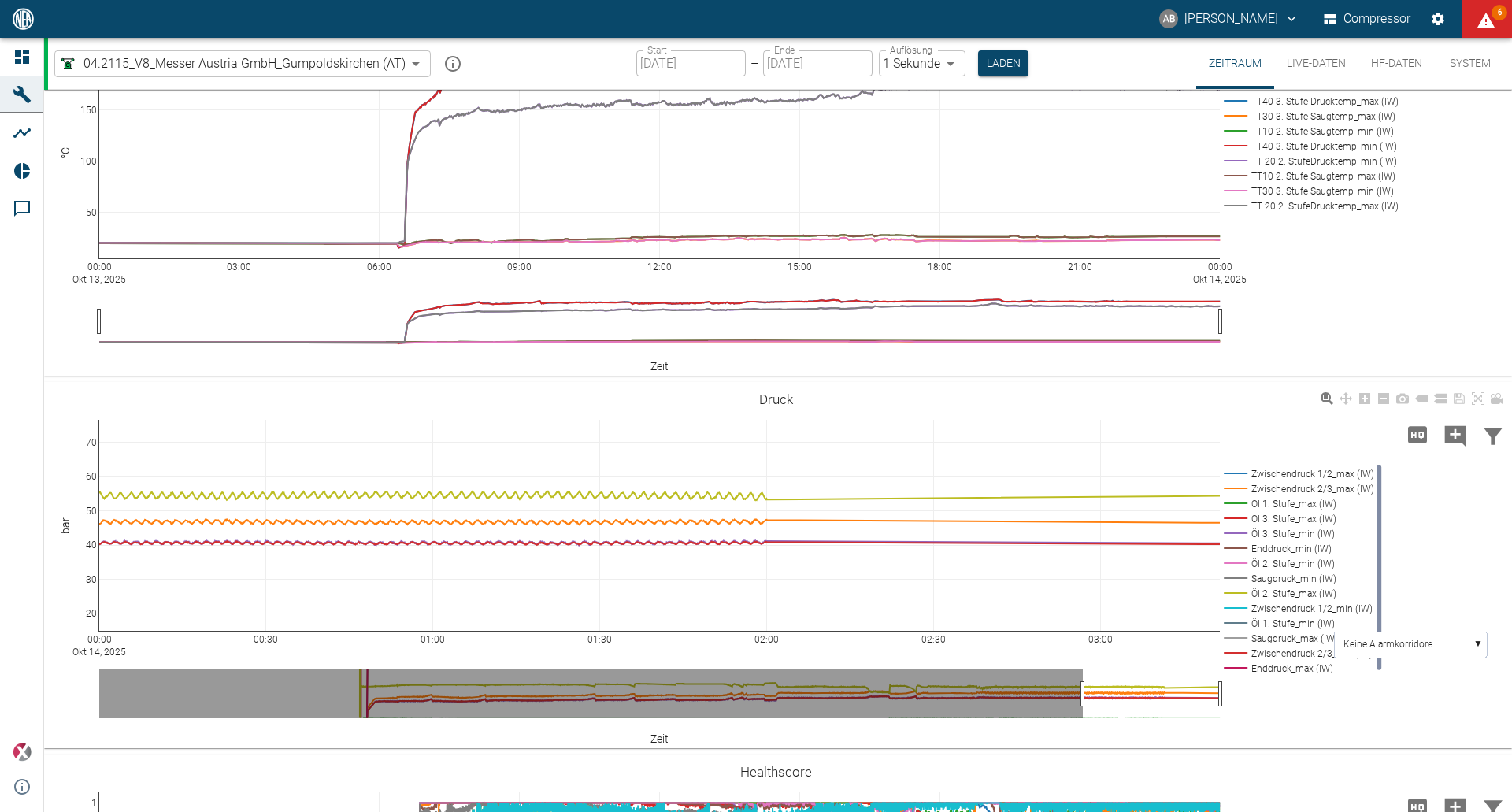
drag, startPoint x: 1080, startPoint y: 694, endPoint x: 647, endPoint y: 682, distance: 433.2
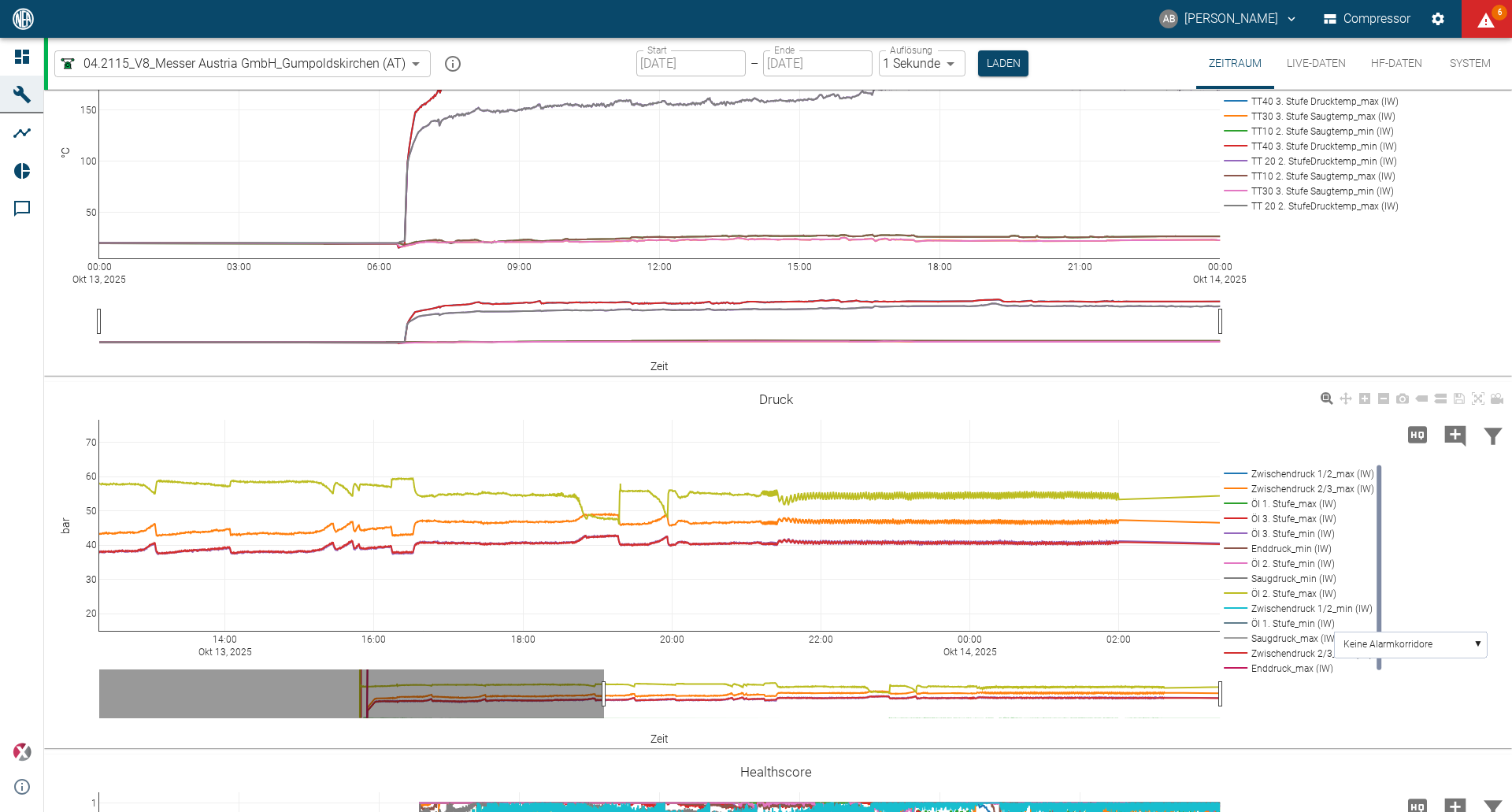
click at [1290, 429] on div "14:00 [DATE] 16:00 18:00 20:00 22:00 00:00 [DATE] 02:00 20 30 40 50 60 70 Zwisc…" at bounding box center [776, 566] width 1463 height 354
click at [1475, 398] on icon at bounding box center [1478, 398] width 13 height 13
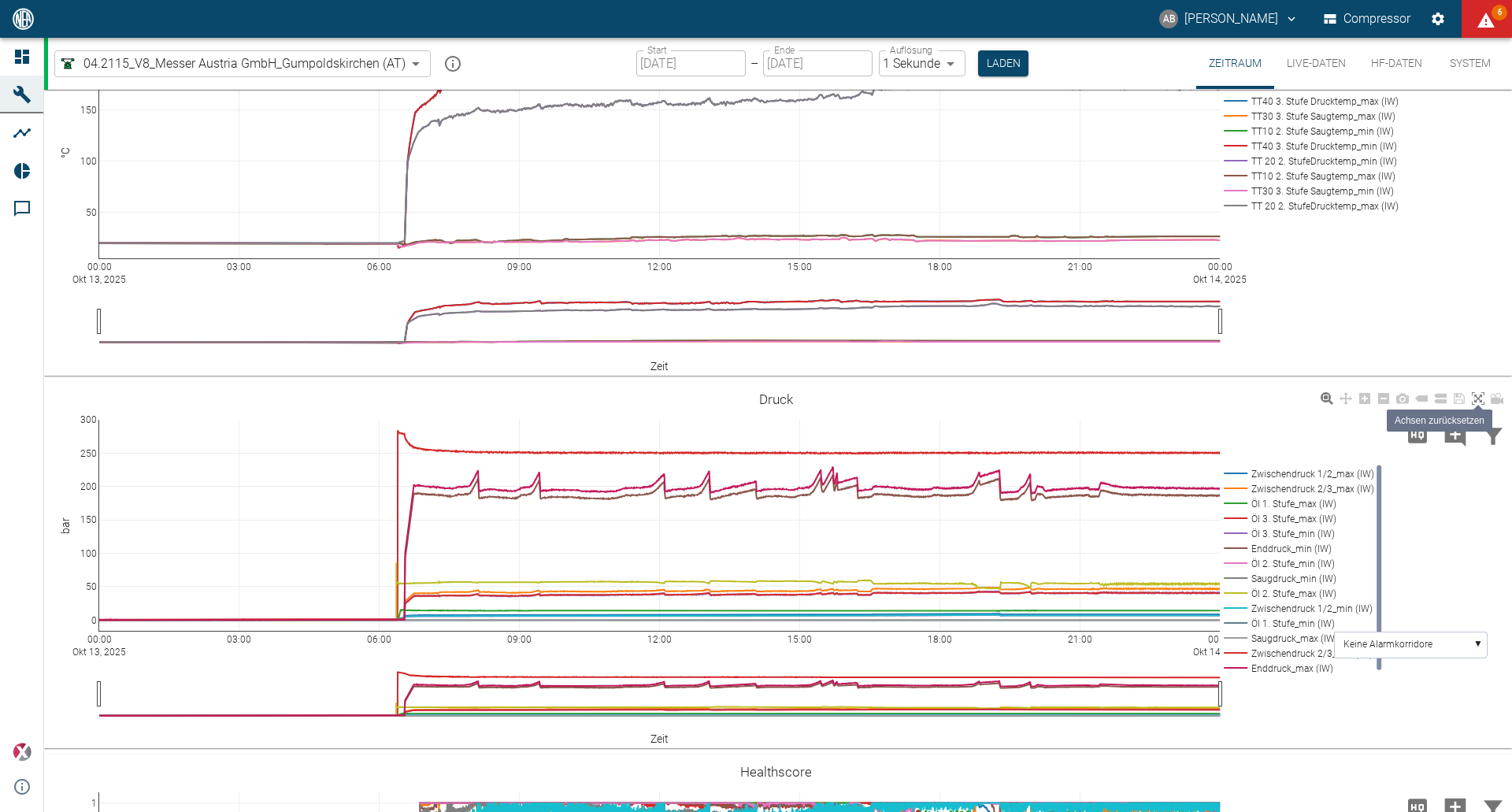
click at [1475, 398] on icon at bounding box center [1478, 398] width 13 height 13
drag, startPoint x: 1475, startPoint y: 398, endPoint x: 911, endPoint y: 106, distance: 635.1
click at [1477, 398] on icon at bounding box center [1478, 398] width 13 height 13
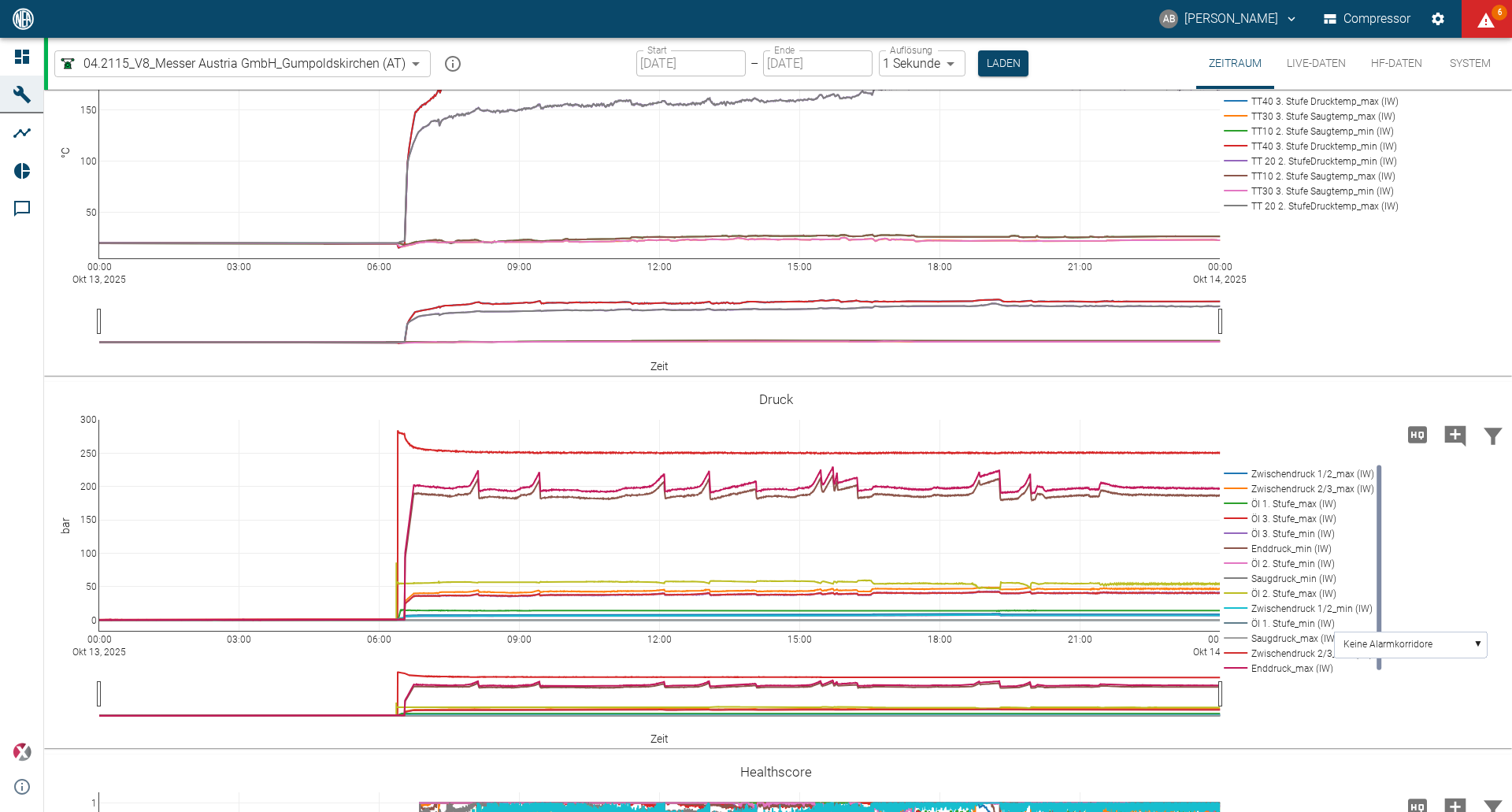
click at [1477, 398] on icon at bounding box center [1478, 398] width 13 height 13
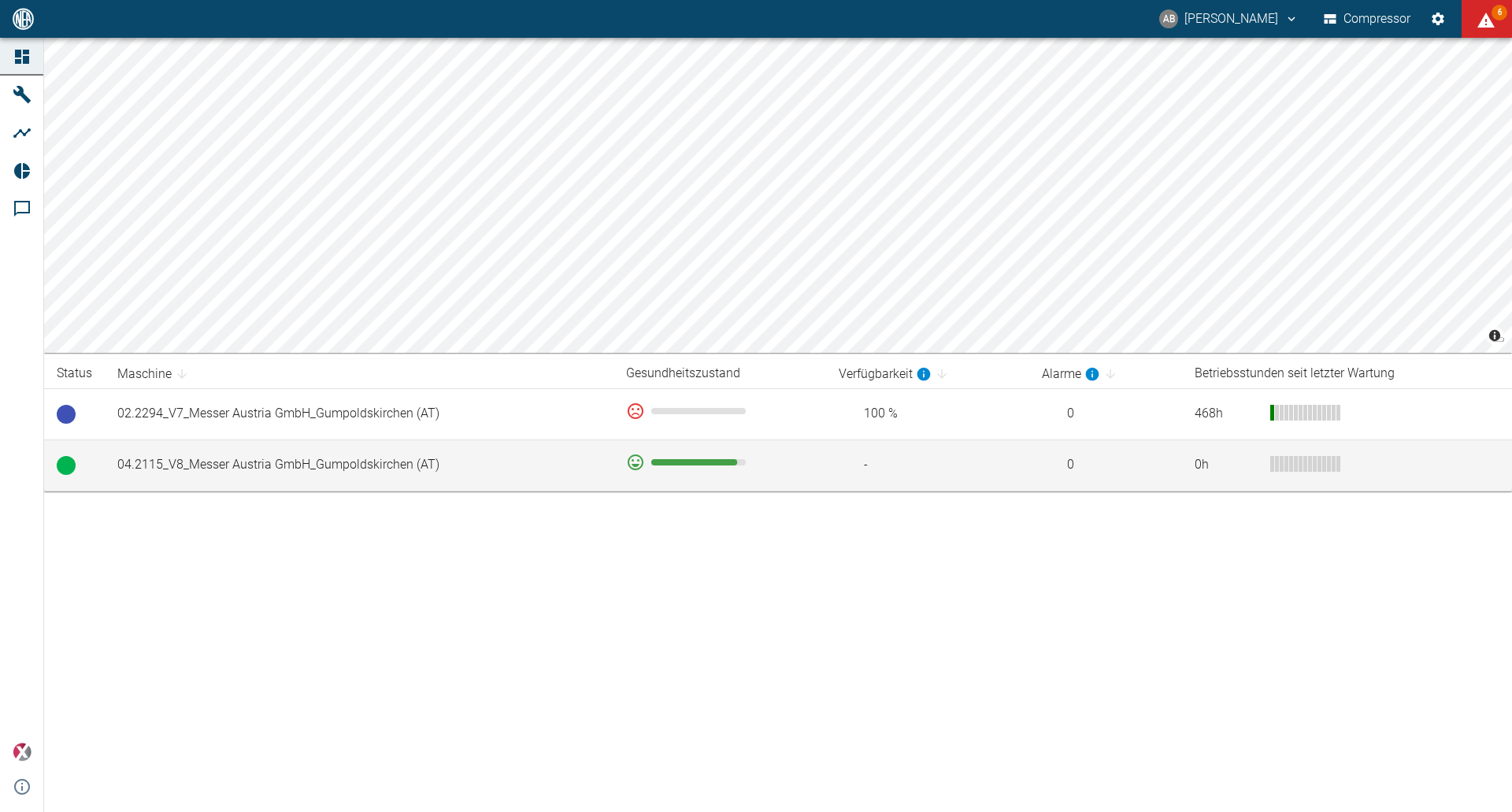
click at [379, 473] on td "04.2115_V8_Messer Austria GmbH_Gumpoldskirchen (AT)" at bounding box center [359, 465] width 509 height 51
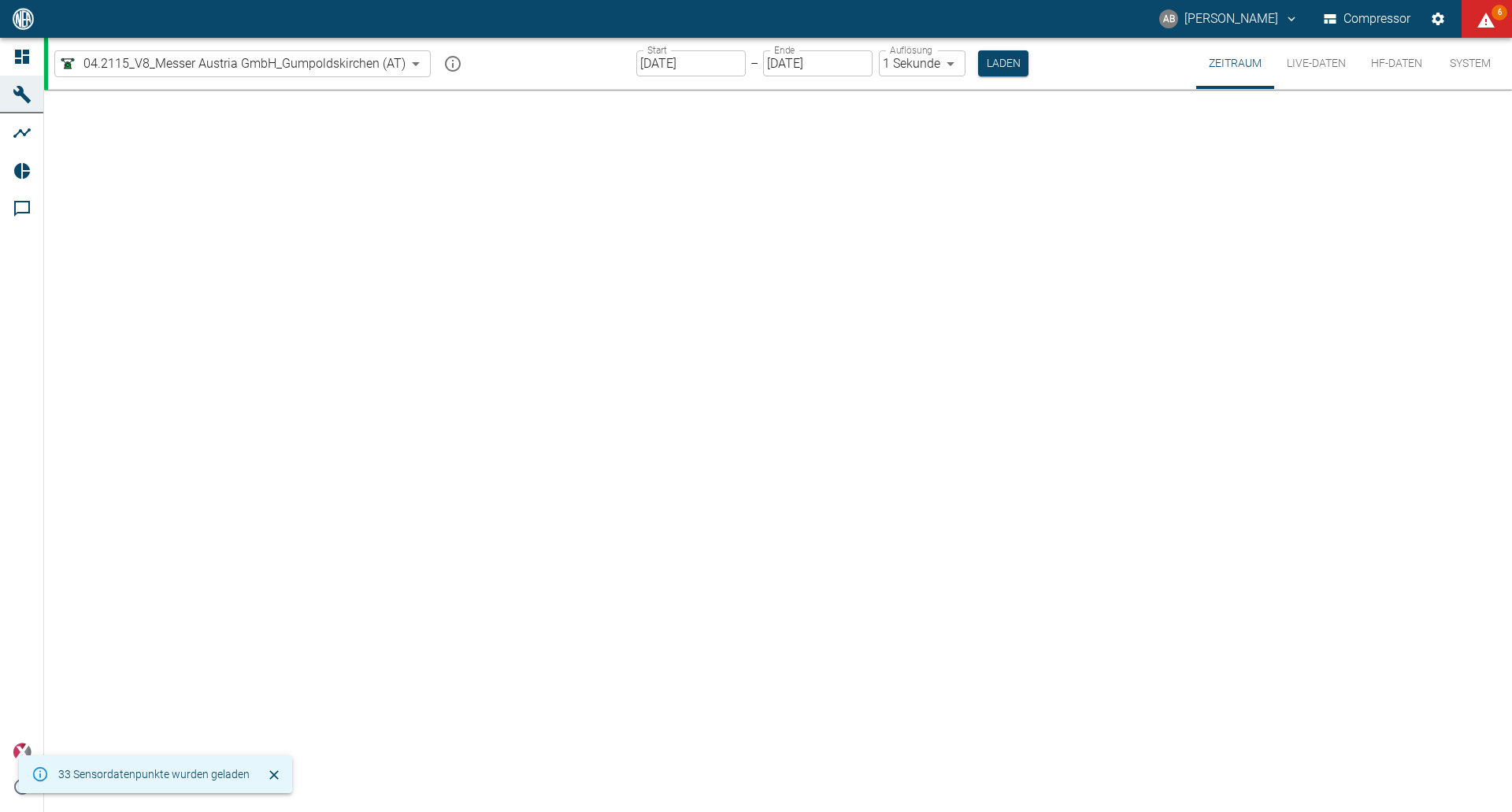
click at [647, 61] on input "[DATE]" at bounding box center [691, 63] width 109 height 26
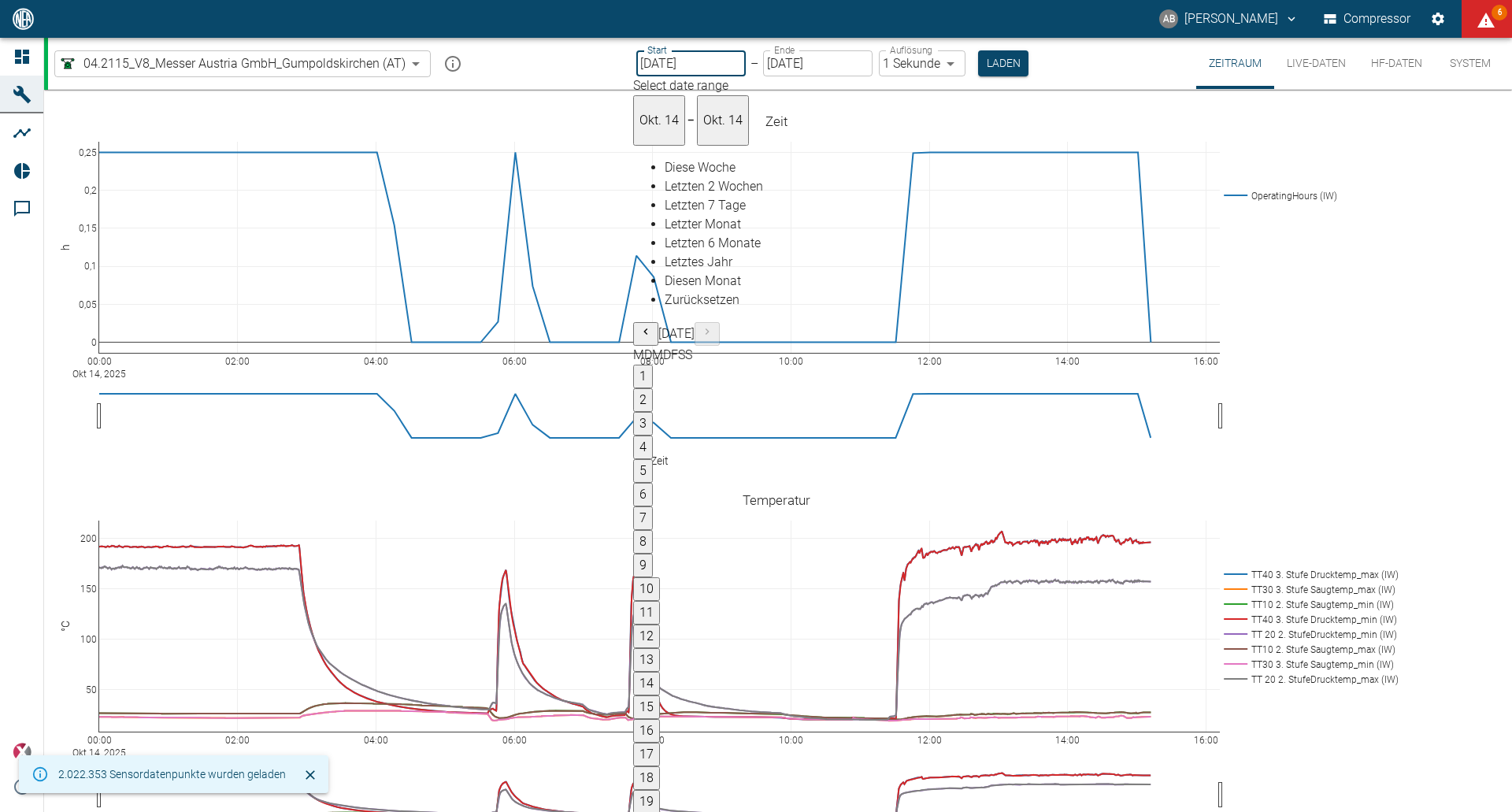
type input "[DATE]"
type input "2min"
type input "[DATE]"
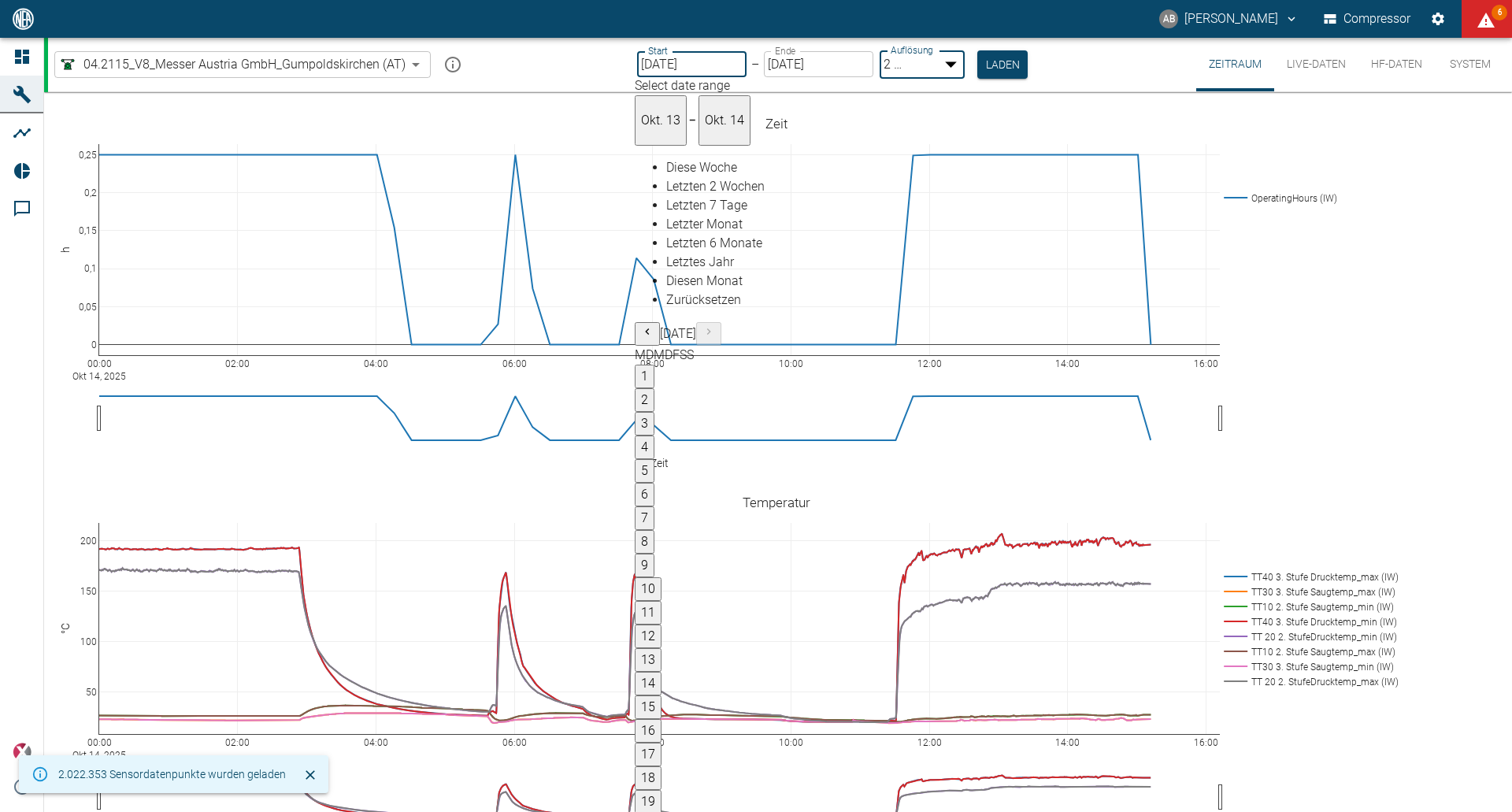
click at [957, 63] on body "AB Andreas Brandstetter Compressor 6 Dashboard Maschinen Analysen Reports Komme…" at bounding box center [756, 406] width 1512 height 812
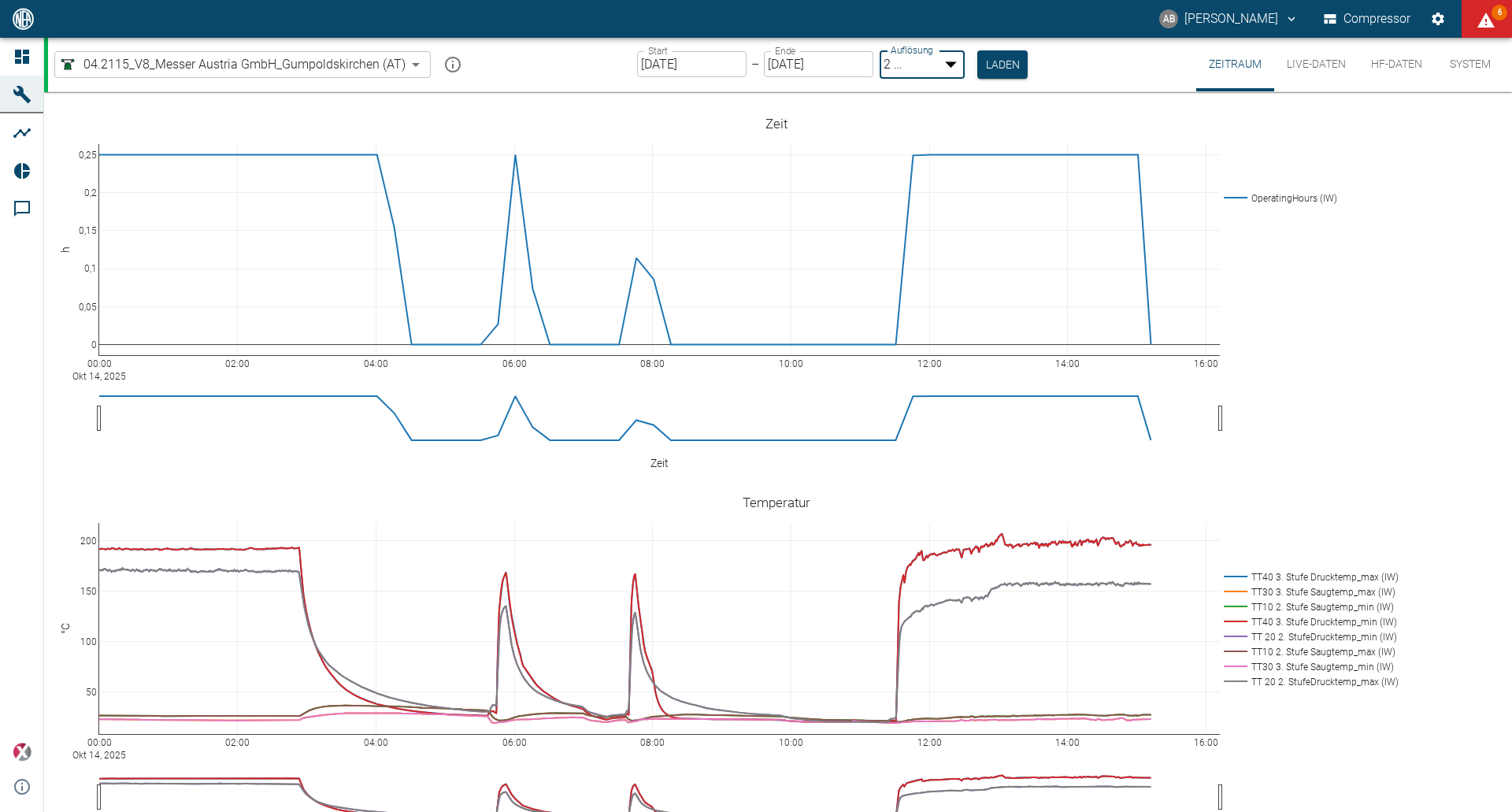
type input "1sec"
click at [997, 60] on button "Laden" at bounding box center [1003, 63] width 50 height 26
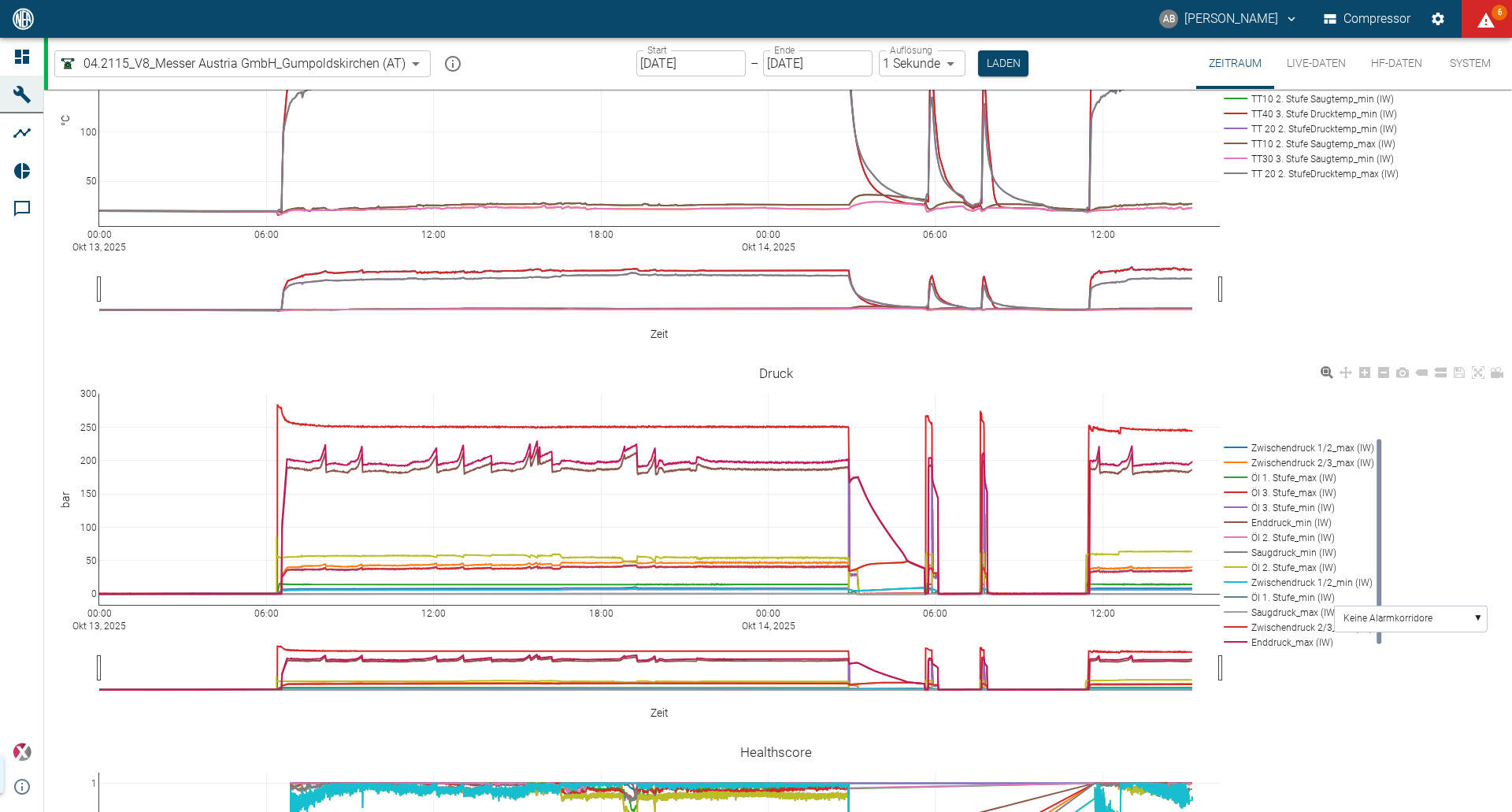
scroll to position [631, 0]
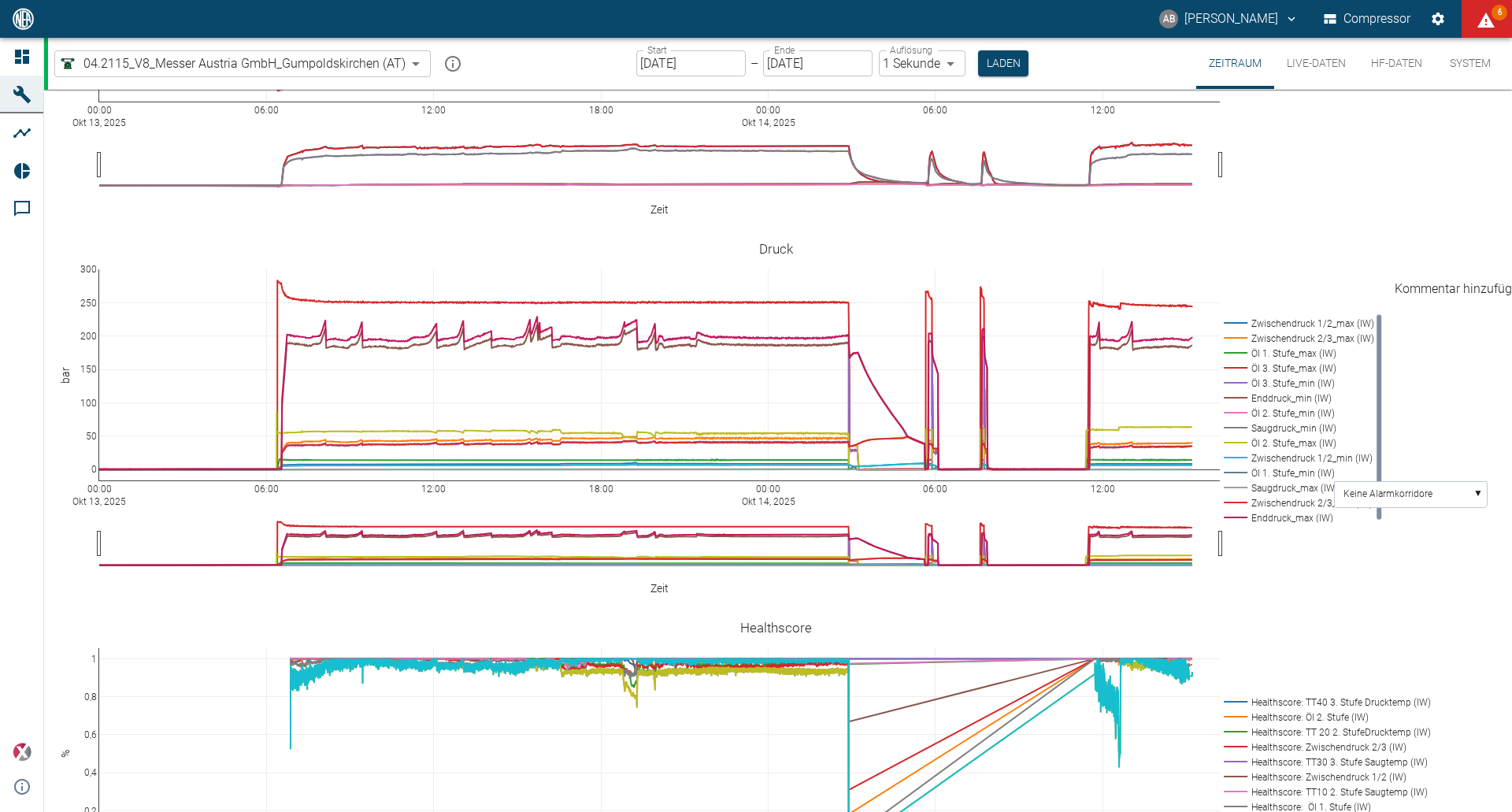
click at [80, 246] on icon "Kommentar hinzufügen" at bounding box center [72, 239] width 15 height 15
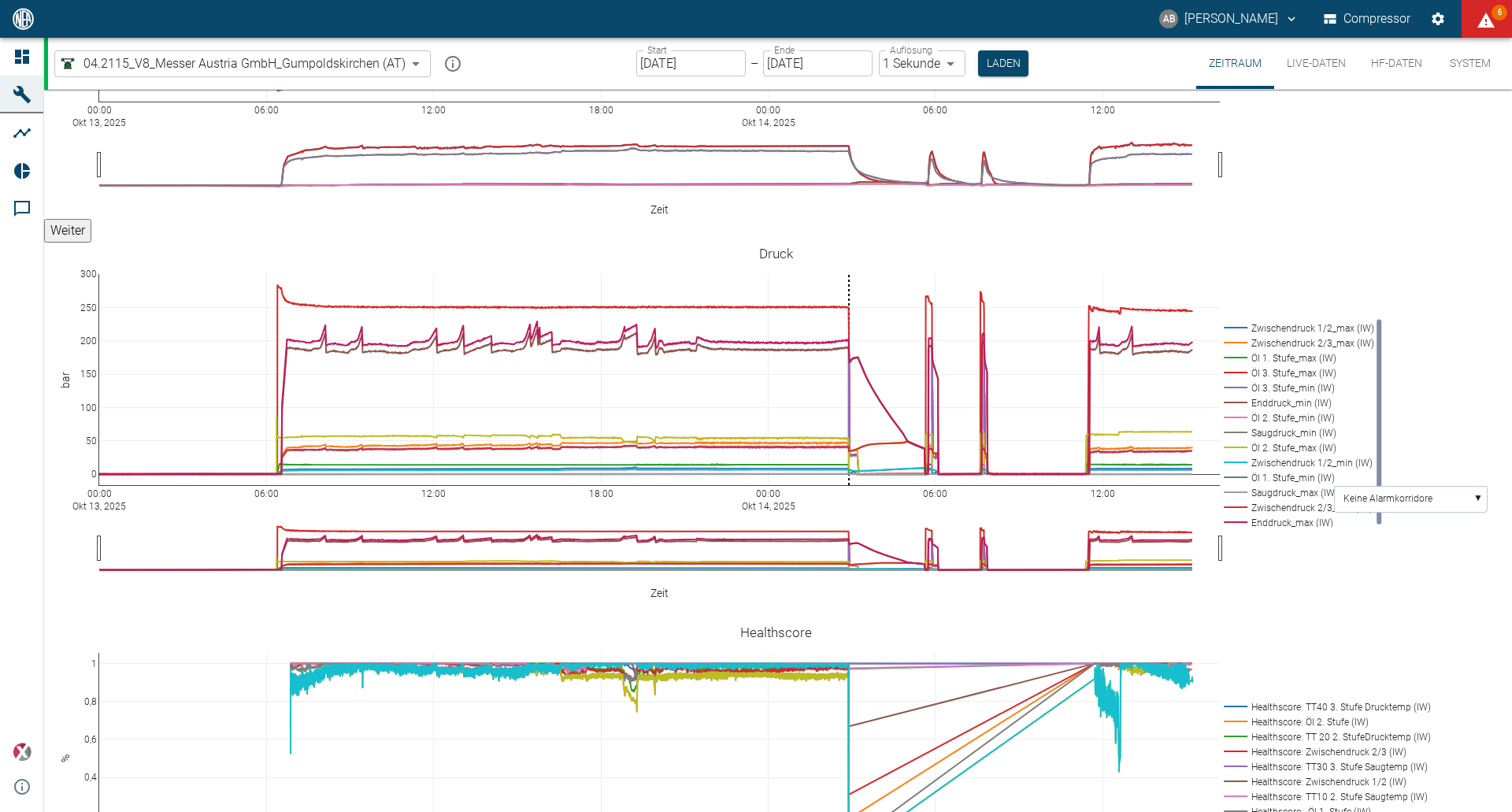
click at [91, 243] on button "Weiter" at bounding box center [67, 231] width 47 height 24
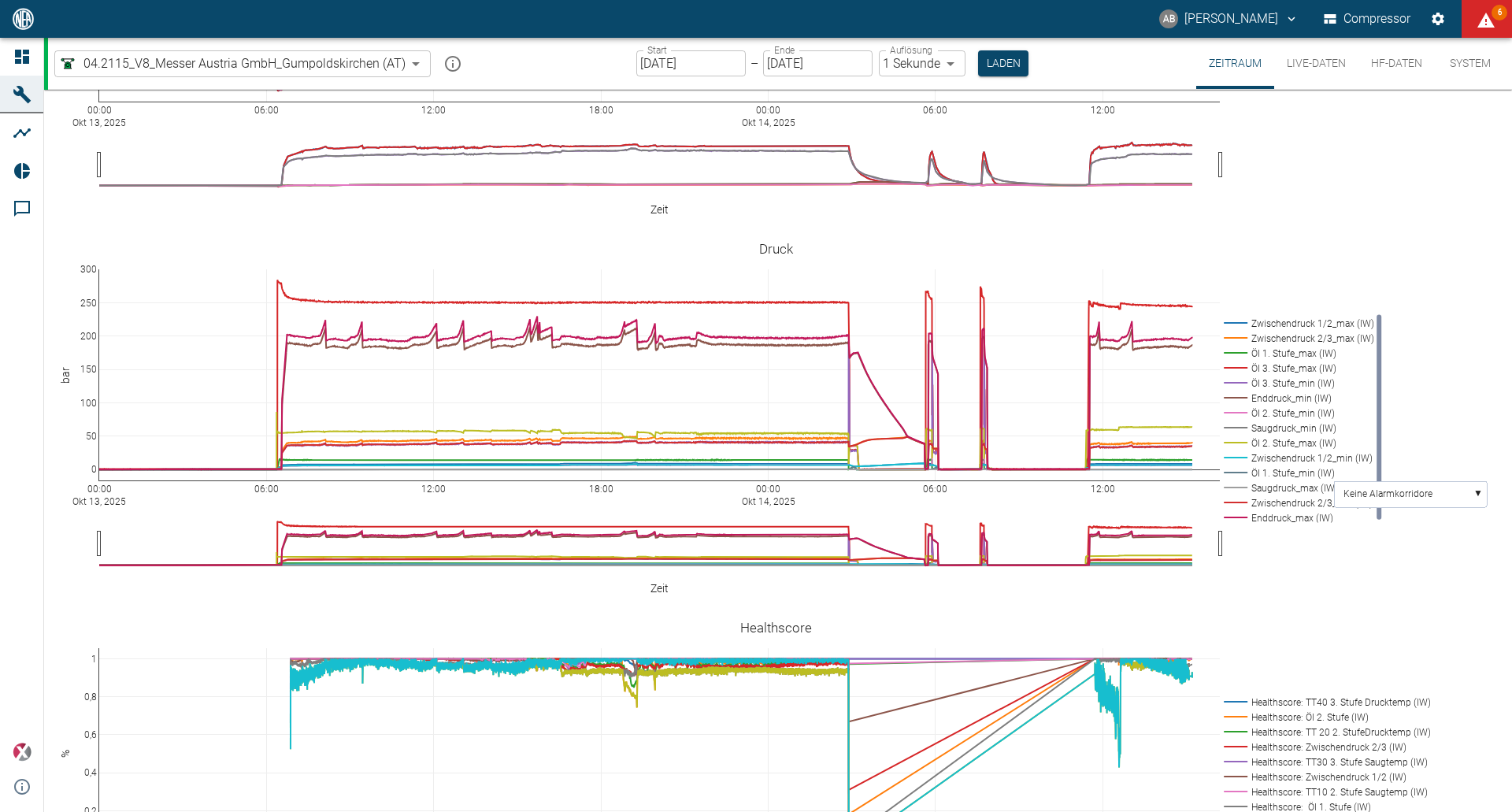
type textarea "Abschaltung mit Membranbruch 3. Stufe. Brandstetter"
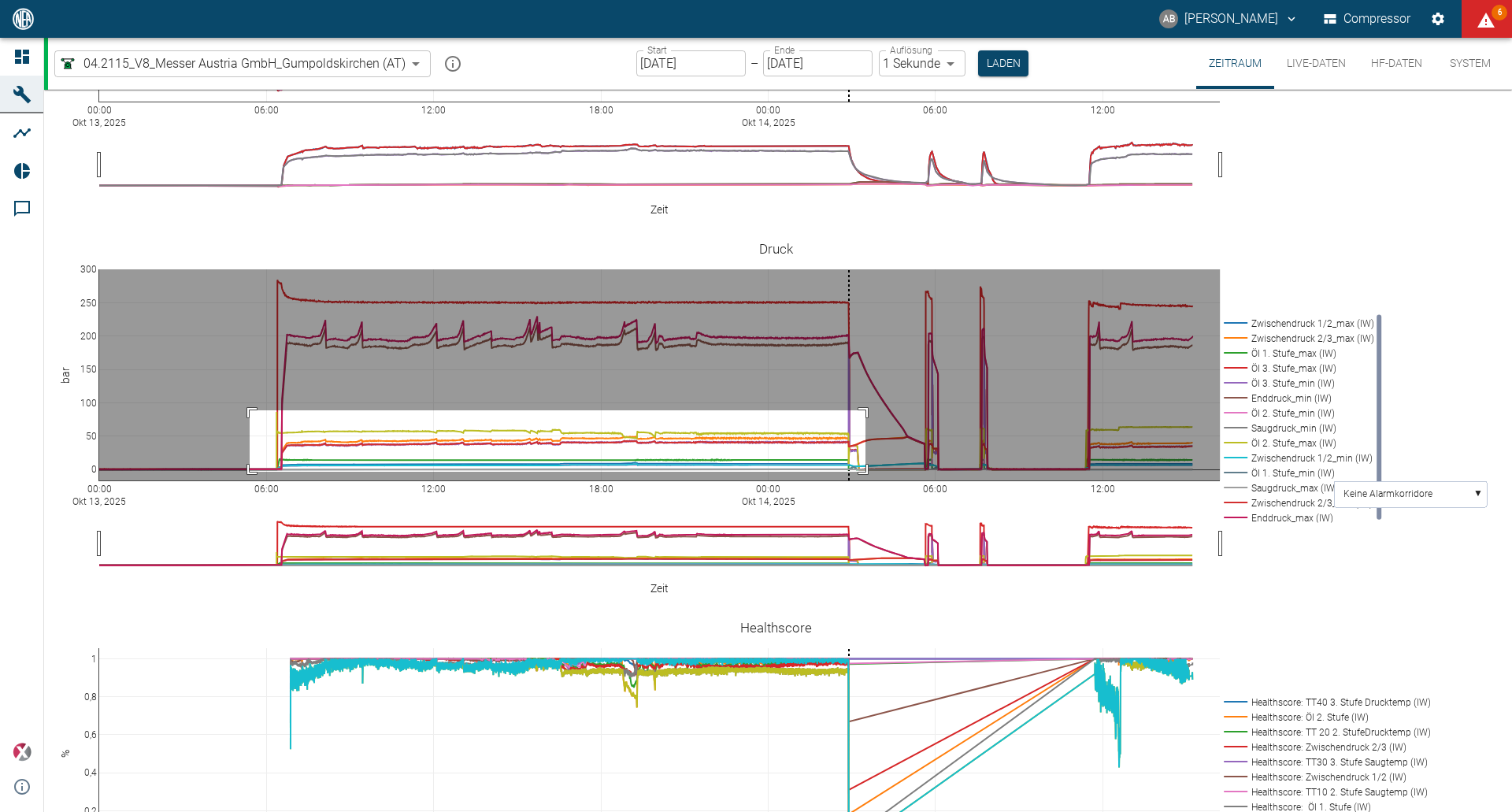
drag, startPoint x: 250, startPoint y: 385, endPoint x: 865, endPoint y: 446, distance: 618.0
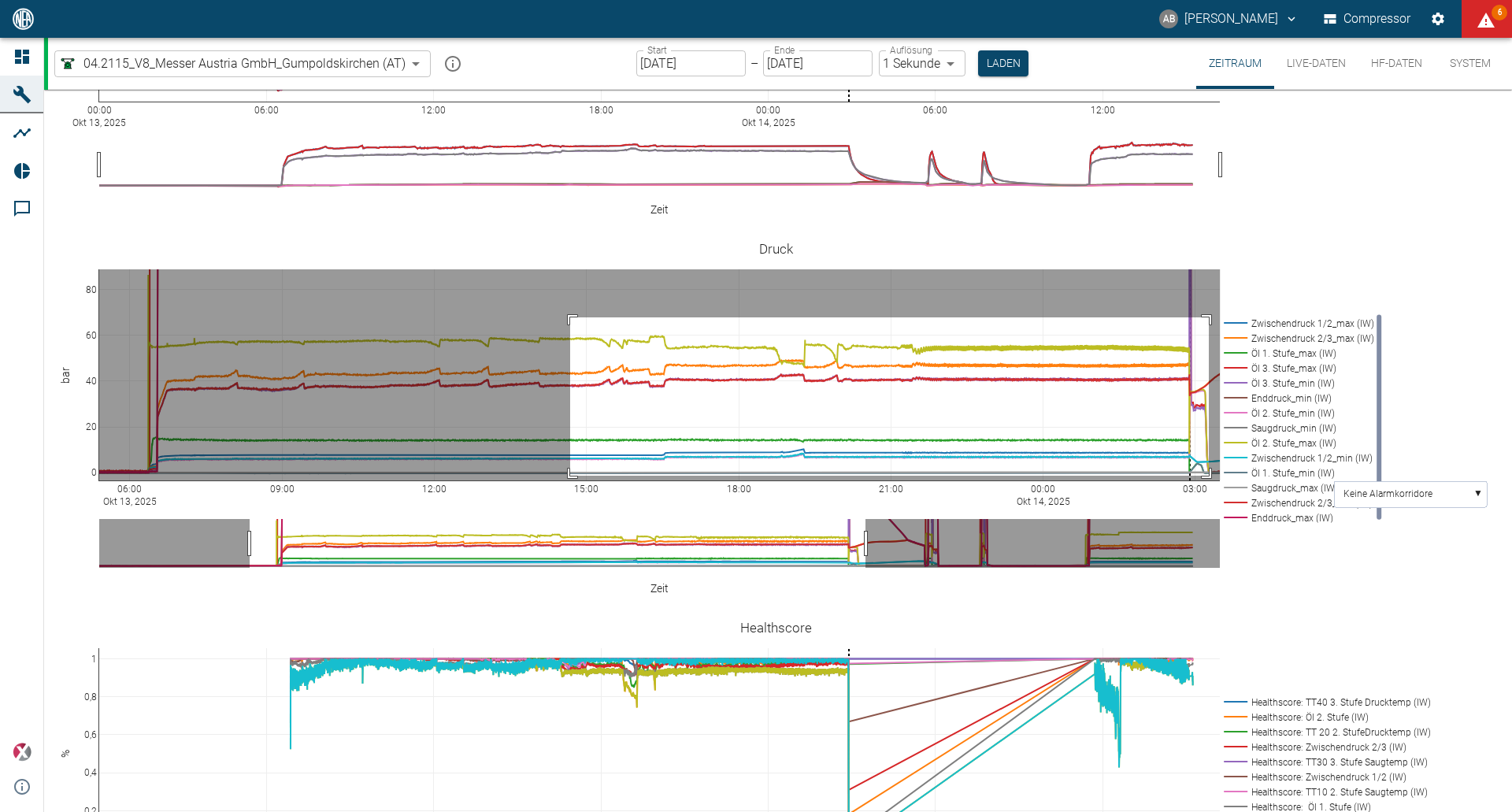
drag, startPoint x: 570, startPoint y: 292, endPoint x: 1209, endPoint y: 451, distance: 658.5
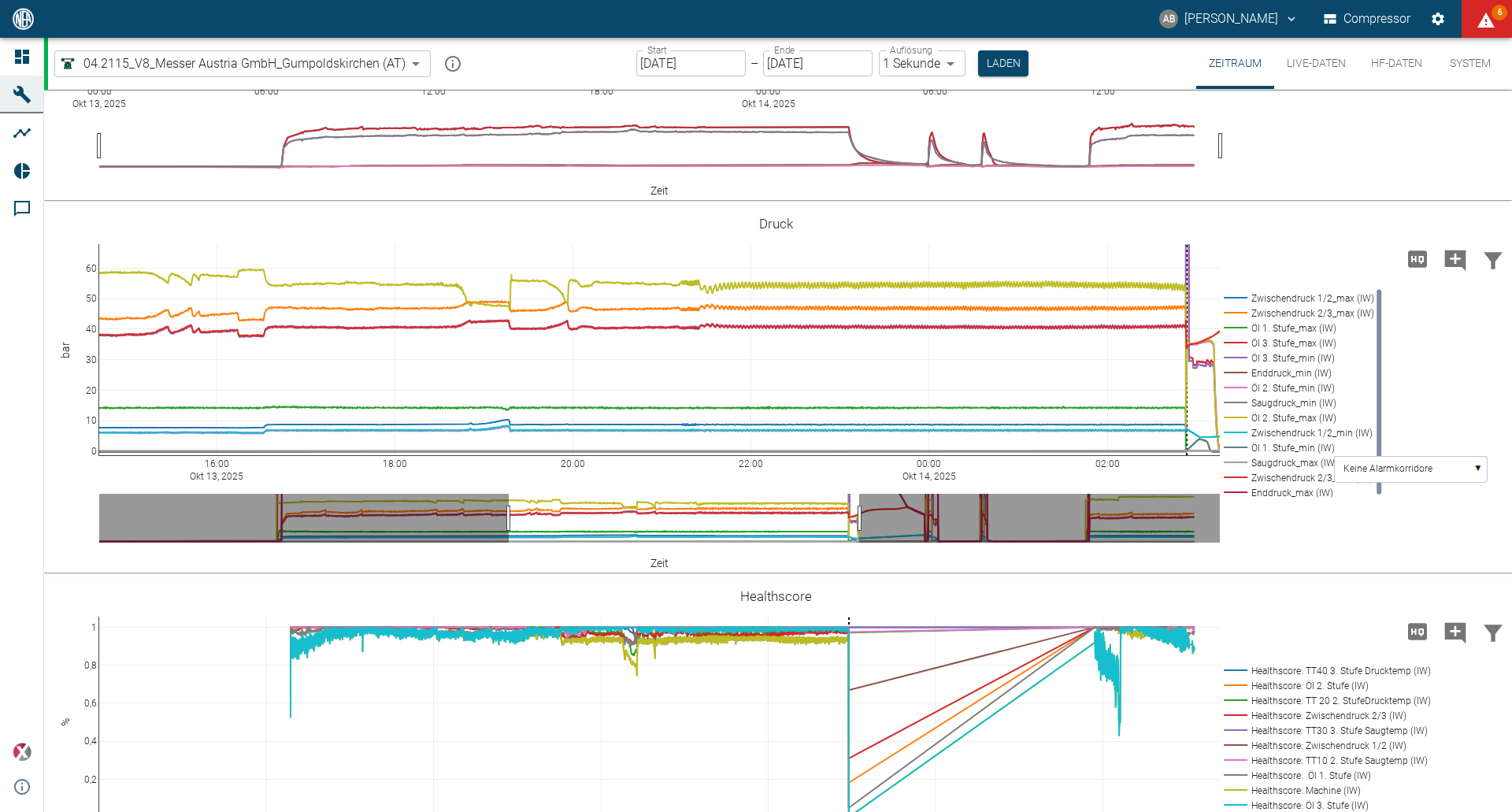
scroll to position [236, 0]
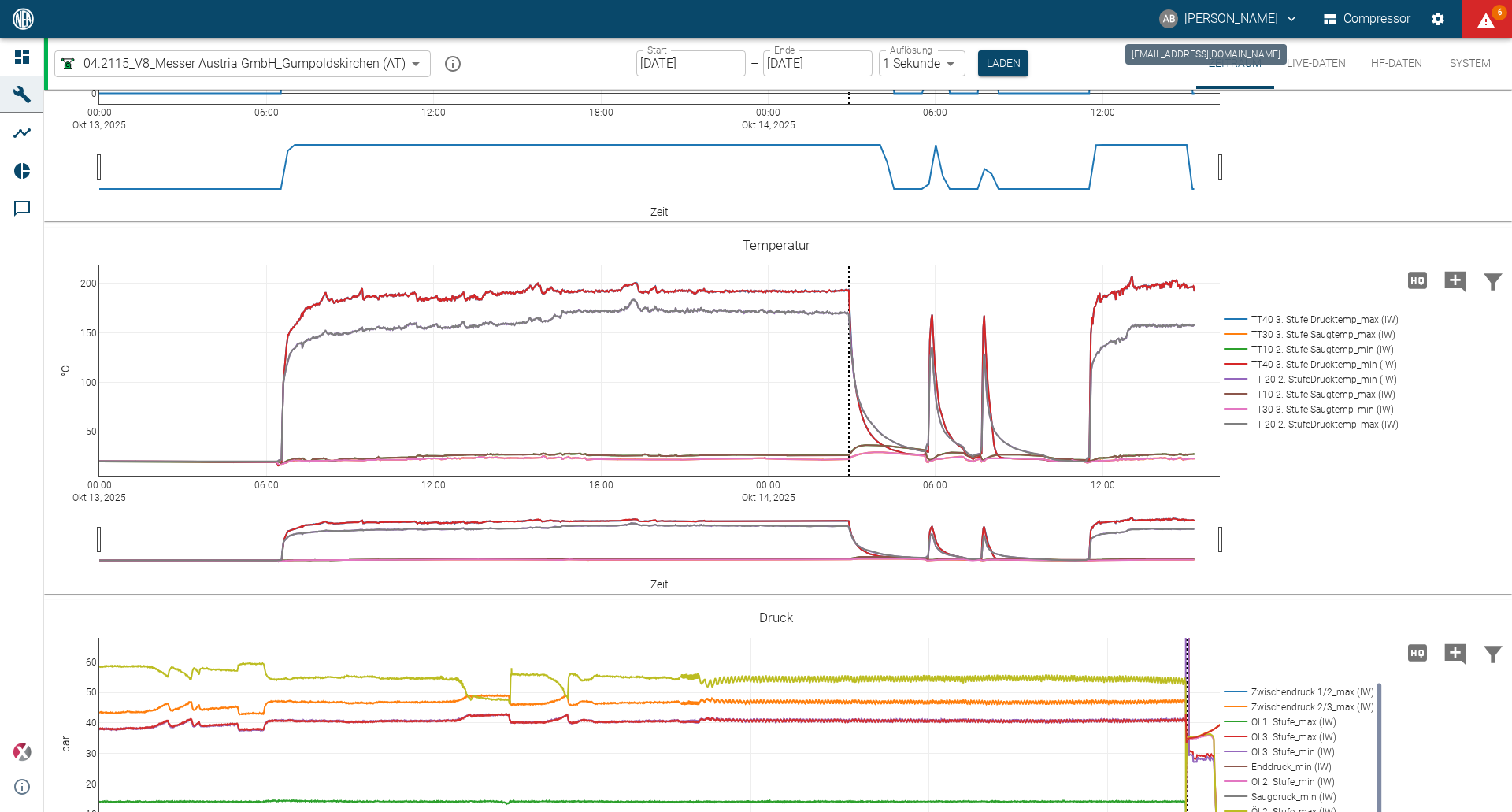
click at [1186, 20] on button "AB Andreas Brandstetter" at bounding box center [1228, 19] width 144 height 28
